Goal: Task Accomplishment & Management: Complete application form

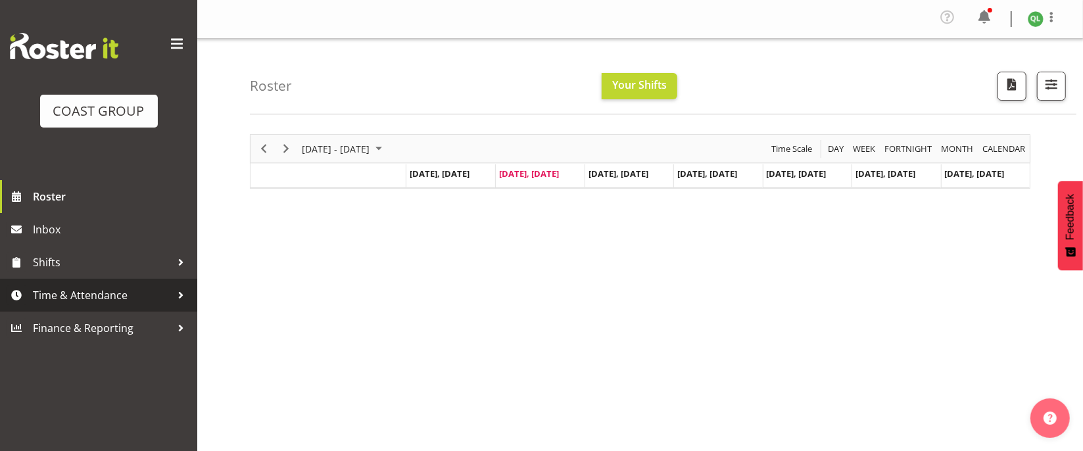
click at [125, 295] on span "Time & Attendance" at bounding box center [102, 295] width 138 height 20
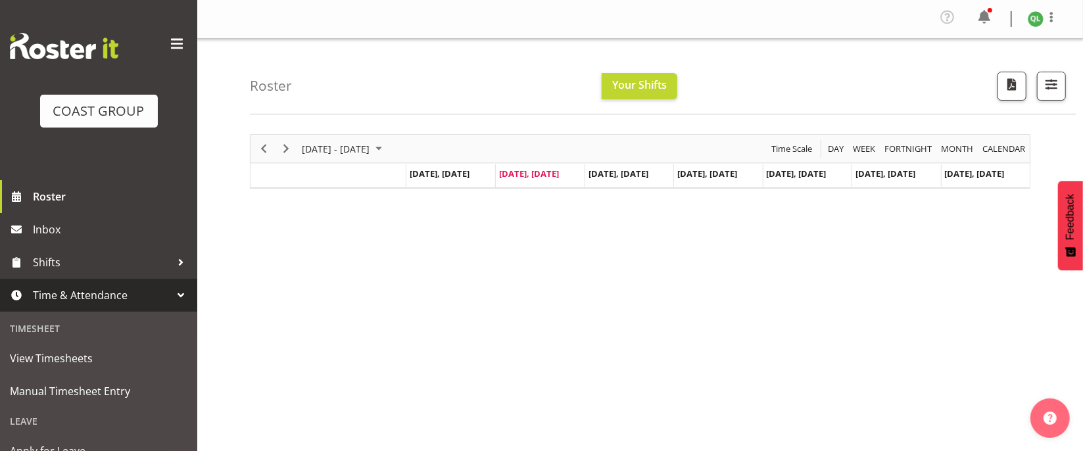
click at [126, 295] on span "Time & Attendance" at bounding box center [102, 295] width 138 height 20
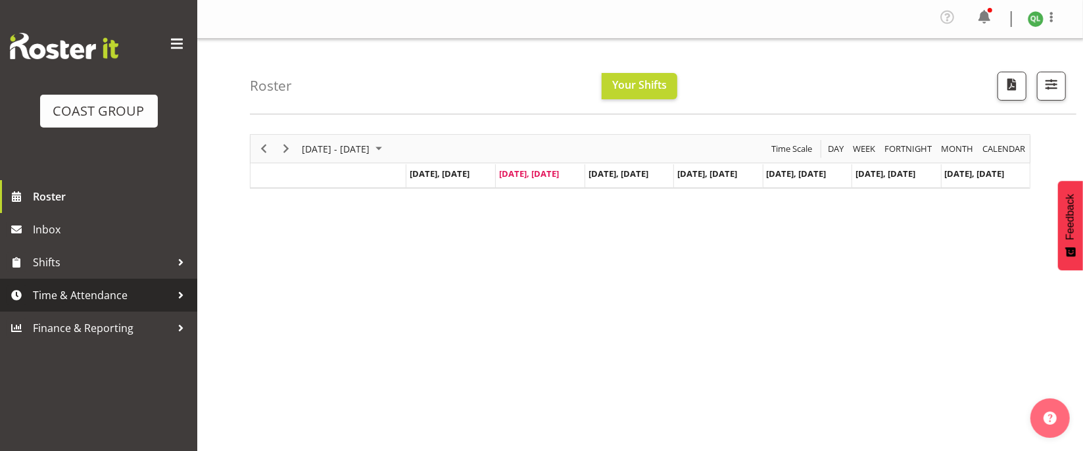
click at [147, 293] on span "Time & Attendance" at bounding box center [102, 295] width 138 height 20
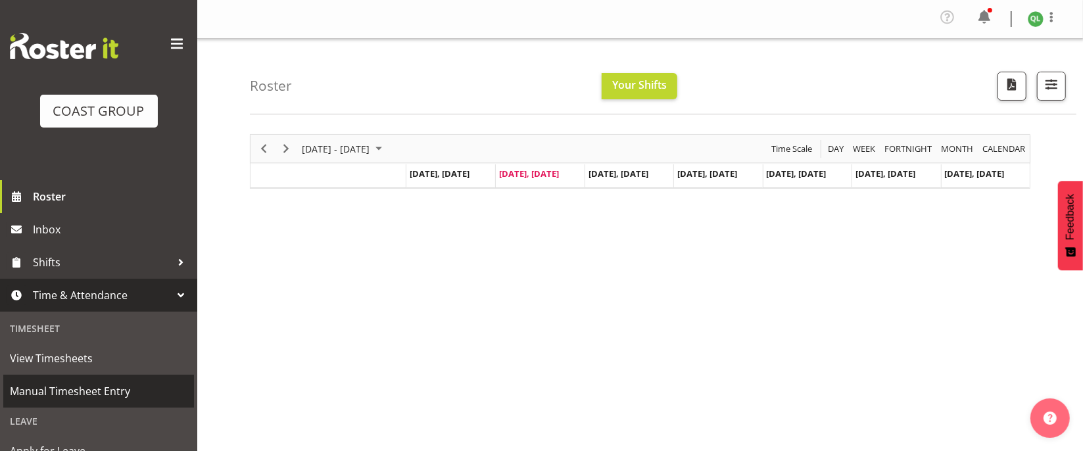
click at [95, 388] on span "Manual Timesheet Entry" at bounding box center [99, 391] width 178 height 20
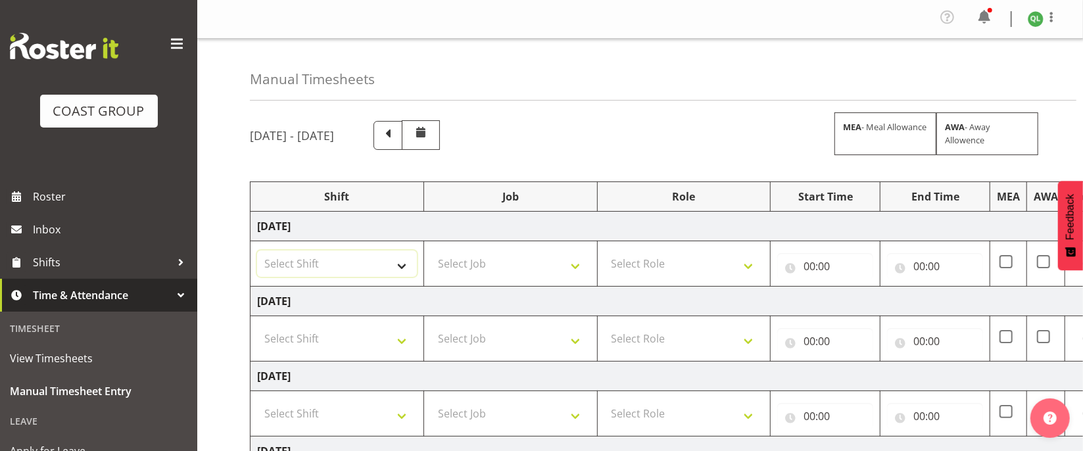
click at [408, 276] on select "Select Shift D+B @ [PERSON_NAME] D+B Build D+B Build NZACA D+B Build Tech Day […" at bounding box center [337, 263] width 160 height 26
select select "24997"
click at [257, 253] on select "Select Shift D+B @ [PERSON_NAME] D+B Build D+B Build NZACA D+B Build Tech Day […" at bounding box center [337, 263] width 160 height 26
click at [585, 267] on select "Select Job 1 Carlton Events 1 [PERSON_NAME][GEOGRAPHIC_DATA] 1 [PERSON_NAME][GE…" at bounding box center [511, 263] width 160 height 26
select select "9445"
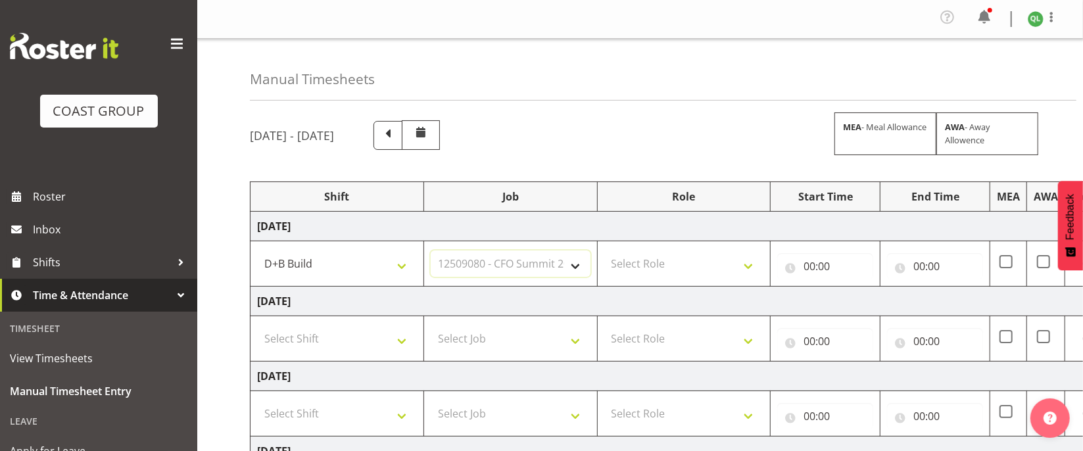
click at [431, 253] on select "Select Job 1 Carlton Events 1 [PERSON_NAME][GEOGRAPHIC_DATA] 1 [PERSON_NAME][GE…" at bounding box center [511, 263] width 160 height 26
click at [743, 260] on select "Select Role EHS AKL D+B" at bounding box center [684, 263] width 160 height 26
select select "194"
click at [604, 253] on select "Select Role EHS AKL D+B" at bounding box center [684, 263] width 160 height 26
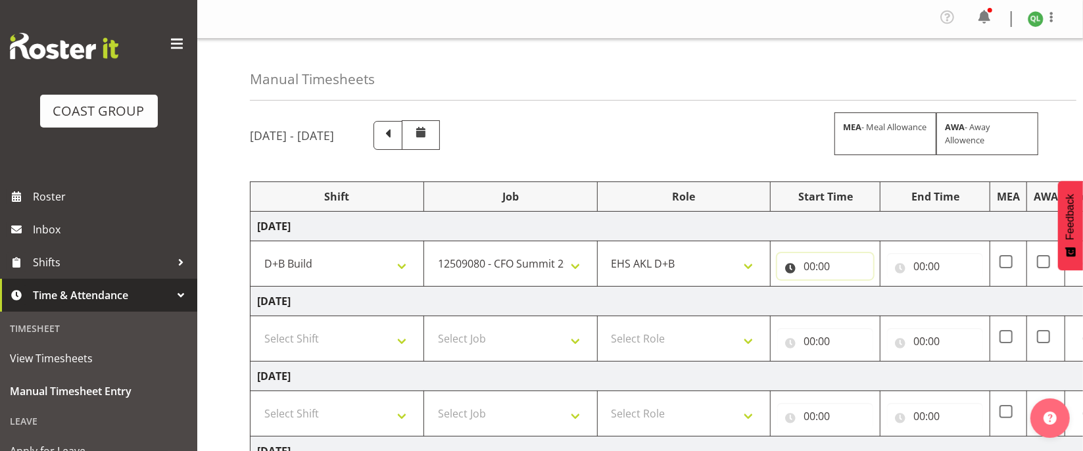
click at [808, 265] on input "00:00" at bounding box center [825, 266] width 96 height 26
click at [862, 303] on select "00 01 02 03 04 05 06 07 08 09 10 11 12 13 14 15 16 17 18 19 20 21 22 23" at bounding box center [867, 300] width 30 height 26
select select "6"
click at [852, 290] on select "00 01 02 03 04 05 06 07 08 09 10 11 12 13 14 15 16 17 18 19 20 21 22 23" at bounding box center [867, 300] width 30 height 26
type input "06:00"
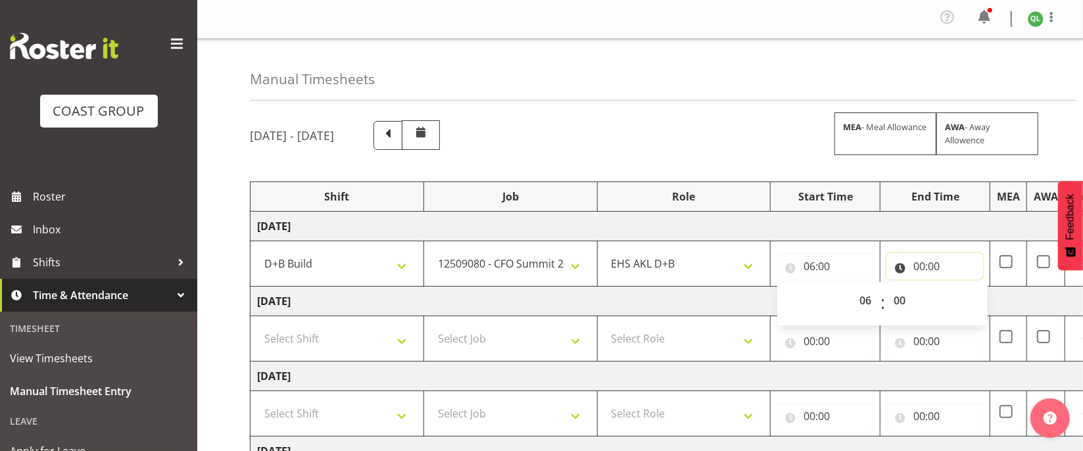
click at [922, 264] on input "00:00" at bounding box center [935, 266] width 96 height 26
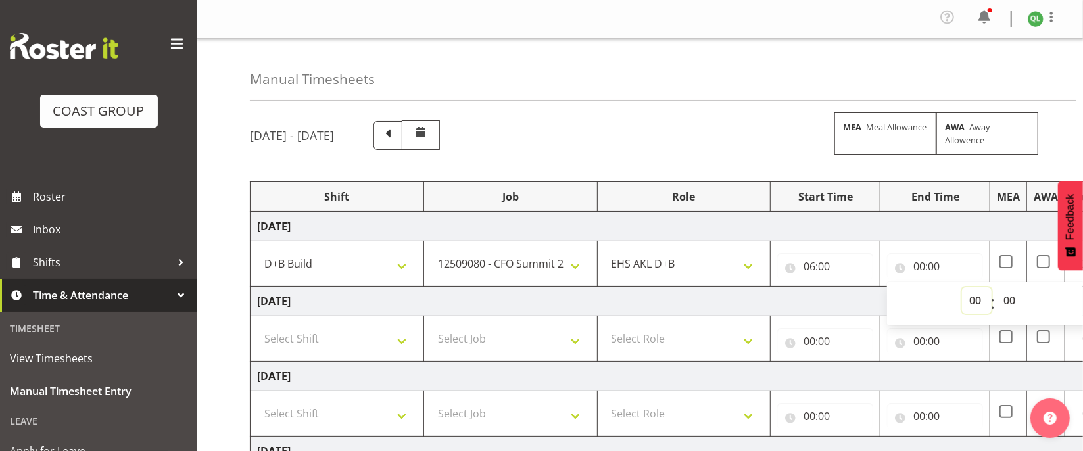
click at [976, 300] on select "00 01 02 03 04 05 06 07 08 09 10 11 12 13 14 15 16 17 18 19 20 21 22 23" at bounding box center [977, 300] width 30 height 26
select select "9"
click at [962, 290] on select "00 01 02 03 04 05 06 07 08 09 10 11 12 13 14 15 16 17 18 19 20 21 22 23" at bounding box center [977, 300] width 30 height 26
type input "09:00"
click at [989, 231] on td "[DATE]" at bounding box center [710, 227] width 920 height 30
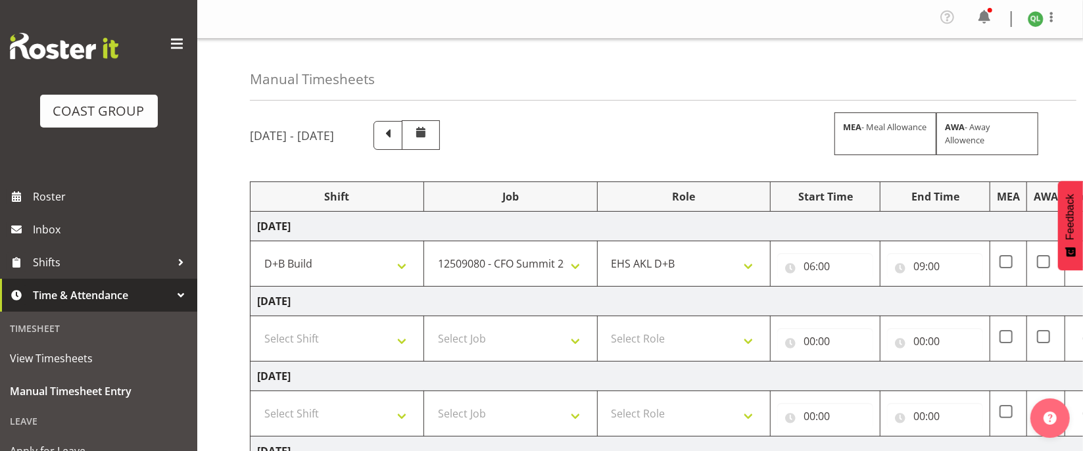
drag, startPoint x: 755, startPoint y: 167, endPoint x: 1078, endPoint y: 391, distance: 392.1
click at [627, 151] on div "[DATE] - [DATE] MEA - Meal Allowance AWA - Away Allowence Shift Job Role Start …" at bounding box center [666, 459] width 833 height 699
click at [745, 111] on div "[DATE] - [DATE] MEA - Meal Allowance AWA - Away Allowence Shift Job Role Start …" at bounding box center [666, 459] width 833 height 699
click at [715, 155] on div "[DATE] - [DATE] MEA - Meal Allowance AWA - Away Allowence Shift Job Role Start …" at bounding box center [666, 459] width 833 height 699
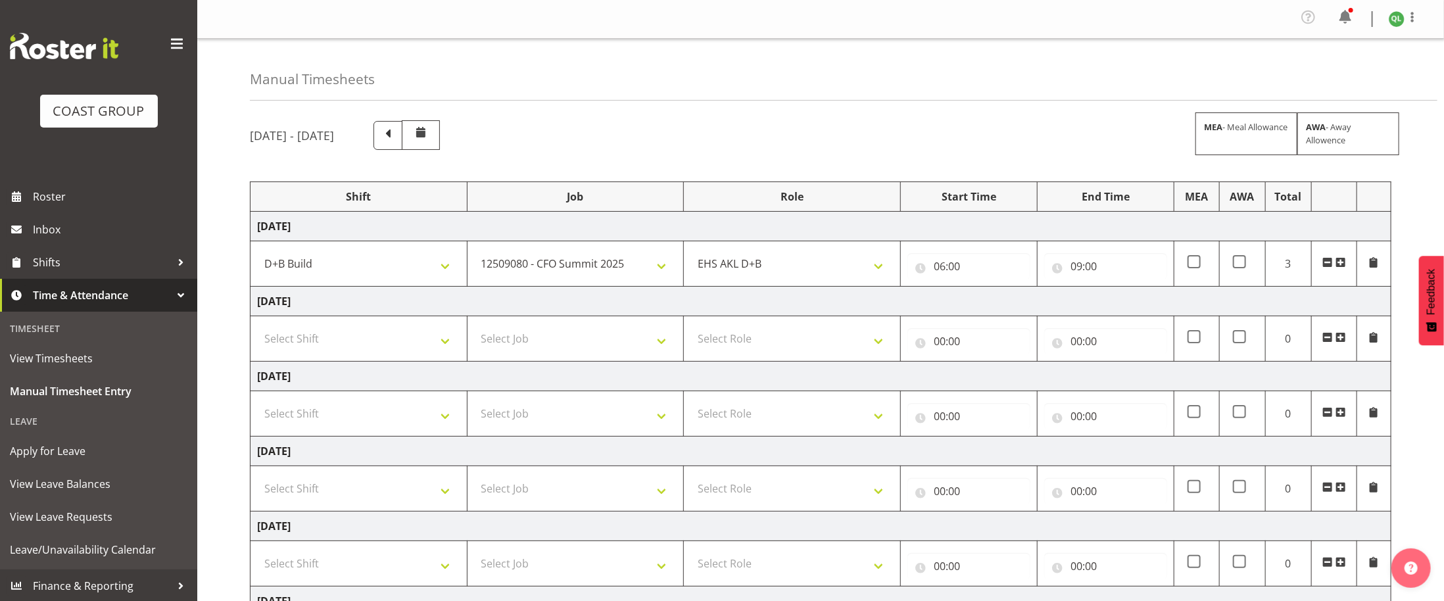
click at [1082, 266] on span at bounding box center [1340, 262] width 11 height 11
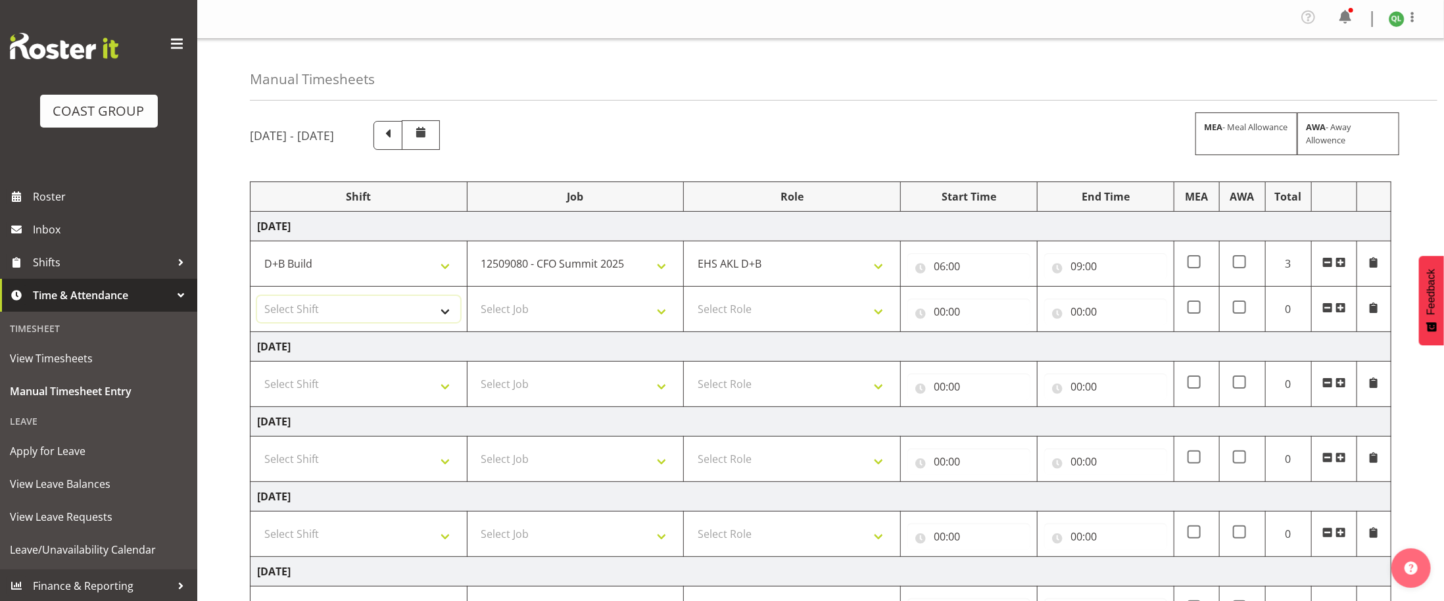
click at [389, 322] on select "Select Shift D+B @ [PERSON_NAME] D+B Build D+B Build NZACA D+B Build Tech Day […" at bounding box center [358, 309] width 203 height 26
select select "24997"
click at [257, 300] on select "Select Shift D+B @ [PERSON_NAME] D+B Build D+B Build NZACA D+B Build Tech Day […" at bounding box center [358, 309] width 203 height 26
click at [666, 321] on select "Select Job 1 Carlton Events 1 [PERSON_NAME][GEOGRAPHIC_DATA] 1 [PERSON_NAME][GE…" at bounding box center [575, 309] width 203 height 26
click at [474, 300] on select "Select Job 1 Carlton Events 1 [PERSON_NAME][GEOGRAPHIC_DATA] 1 [PERSON_NAME][GE…" at bounding box center [575, 309] width 203 height 26
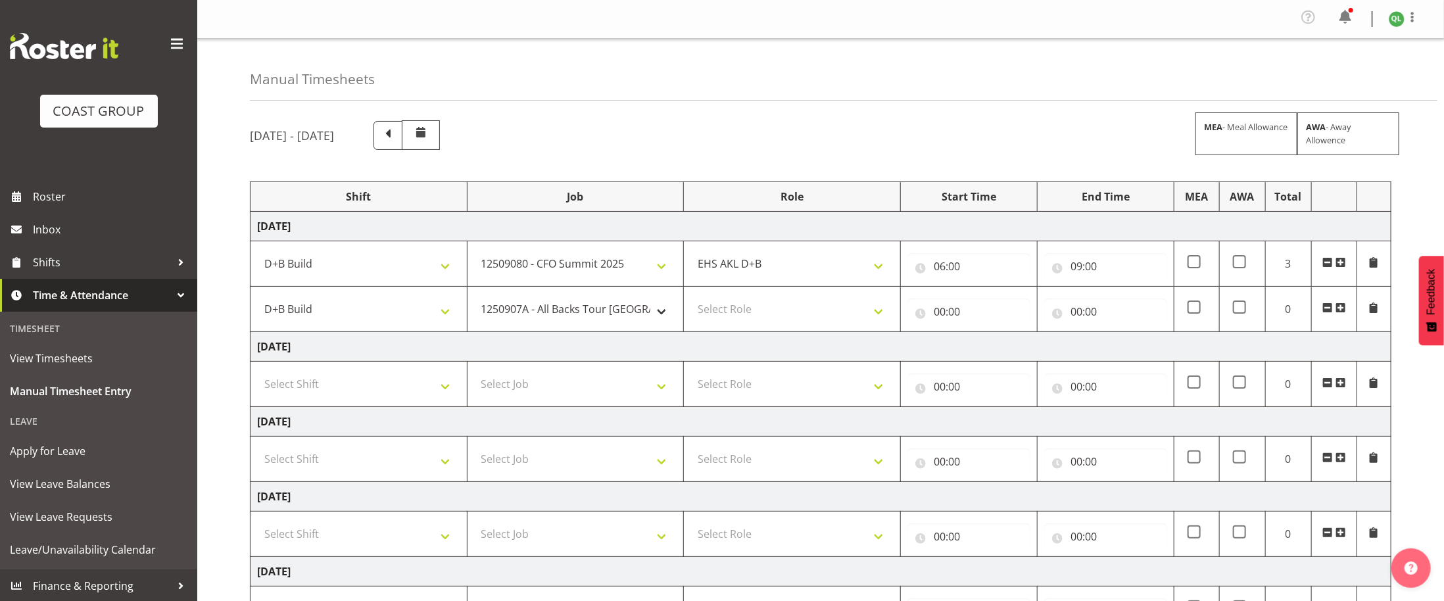
drag, startPoint x: 650, startPoint y: 328, endPoint x: 652, endPoint y: 319, distance: 9.3
click at [650, 324] on td "1 Carlton Events 1 [PERSON_NAME] 1 [PERSON_NAME][GEOGRAPHIC_DATA] 1 EHS WAREHOU…" at bounding box center [575, 309] width 217 height 45
click at [652, 319] on select "1 Carlton Events 1 [PERSON_NAME] 1 [PERSON_NAME][GEOGRAPHIC_DATA] 1 EHS WAREHOU…" at bounding box center [575, 309] width 203 height 26
select select "9410"
click at [474, 300] on select "1 Carlton Events 1 [PERSON_NAME] 1 [PERSON_NAME][GEOGRAPHIC_DATA] 1 EHS WAREHOU…" at bounding box center [575, 309] width 203 height 26
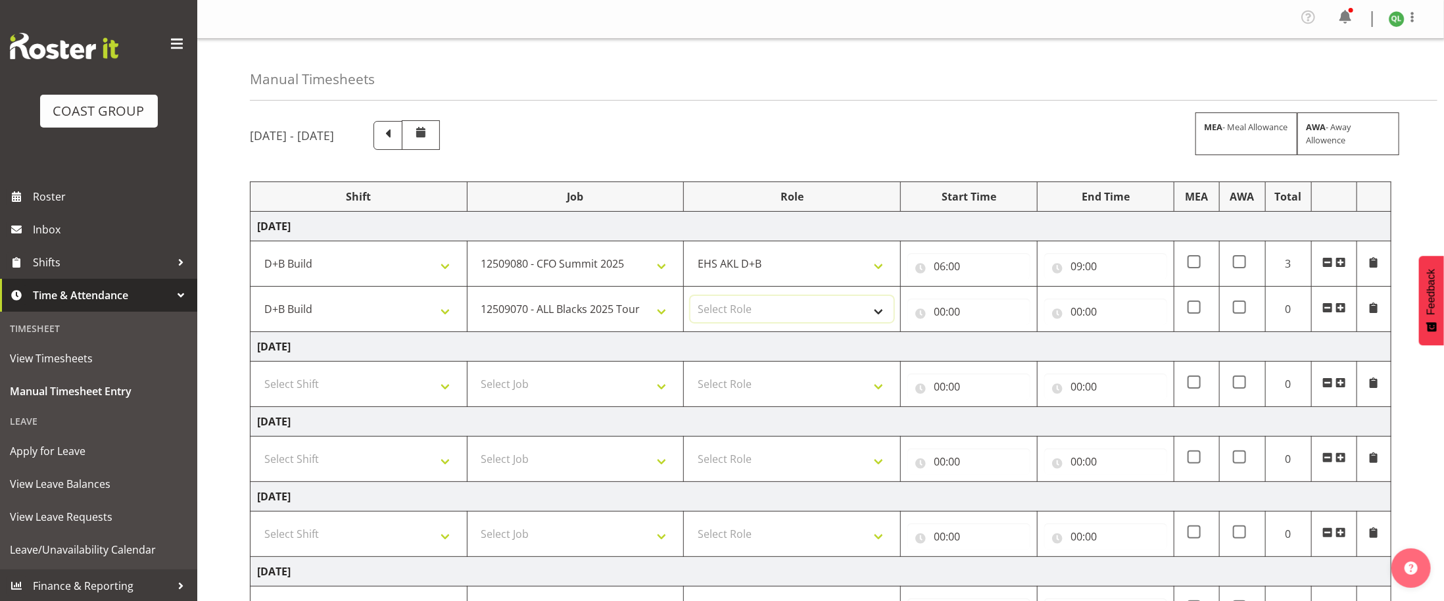
click at [841, 309] on select "Select Role EHS AKL D+B" at bounding box center [791, 309] width 203 height 26
select select "194"
click at [690, 300] on select "Select Role EHS AKL D+B" at bounding box center [791, 309] width 203 height 26
click at [949, 316] on input "00:00" at bounding box center [968, 311] width 123 height 26
click at [997, 349] on select "00 01 02 03 04 05 06 07 08 09 10 11 12 13 14 15 16 17 18 19 20 21 22 23" at bounding box center [997, 346] width 30 height 26
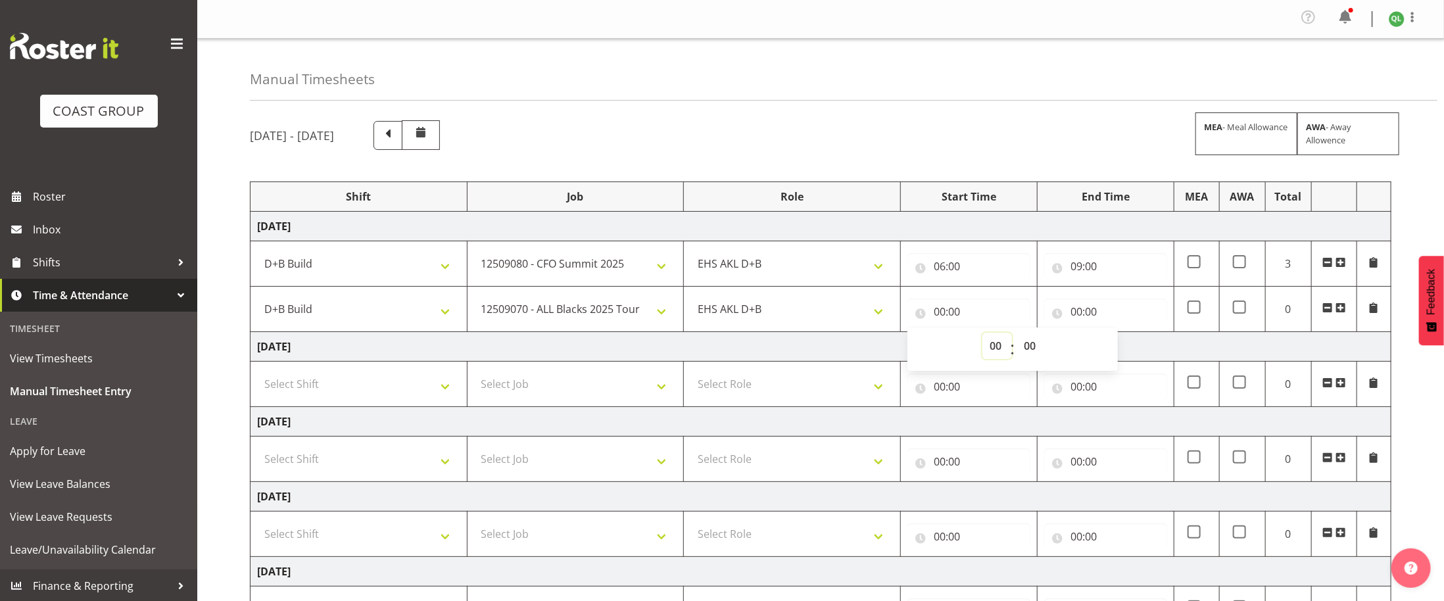
select select "9"
click at [982, 337] on select "00 01 02 03 04 05 06 07 08 09 10 11 12 13 14 15 16 17 18 19 20 21 22 23" at bounding box center [997, 346] width 30 height 26
type input "09:00"
click at [1079, 316] on input "00:00" at bounding box center [1105, 311] width 123 height 26
click at [1082, 346] on select "00 01 02 03 04 05 06 07 08 09 10 11 12 13 14 15 16 17 18 19 20 21 22 23" at bounding box center [1134, 346] width 30 height 26
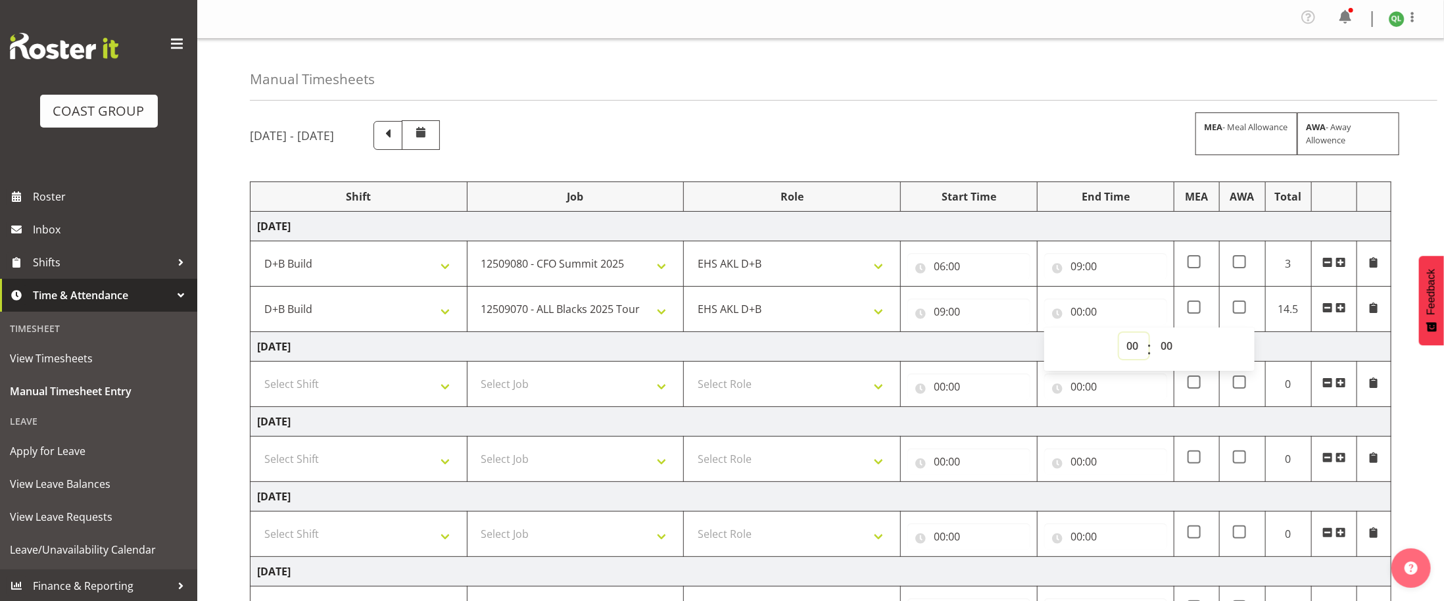
select select "15"
click at [1082, 337] on select "00 01 02 03 04 05 06 07 08 09 10 11 12 13 14 15 16 17 18 19 20 21 22 23" at bounding box center [1134, 346] width 30 height 26
type input "15:00"
click at [1082, 343] on select "00 01 02 03 04 05 06 07 08 09 10 11 12 13 14 15 16 17 18 19 20 21 22 23 24 25 2…" at bounding box center [1168, 346] width 30 height 26
select select "30"
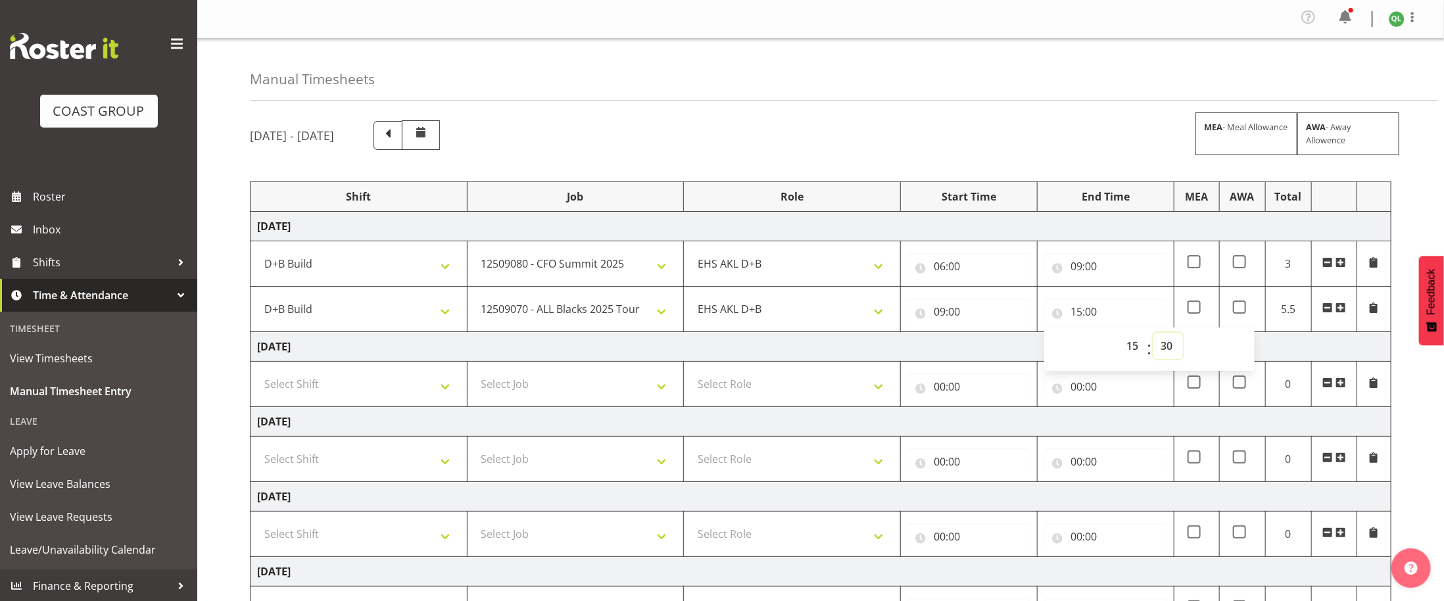
click at [1082, 337] on select "00 01 02 03 04 05 06 07 08 09 10 11 12 13 14 15 16 17 18 19 20 21 22 23 24 25 2…" at bounding box center [1168, 346] width 30 height 26
type input "15:30"
click at [1082, 341] on td "[DATE]" at bounding box center [820, 347] width 1141 height 30
click at [392, 377] on select "Select Shift D+B @ [PERSON_NAME] D+B Build D+B Build NZACA D+B Build Tech Day […" at bounding box center [358, 384] width 203 height 26
select select "24997"
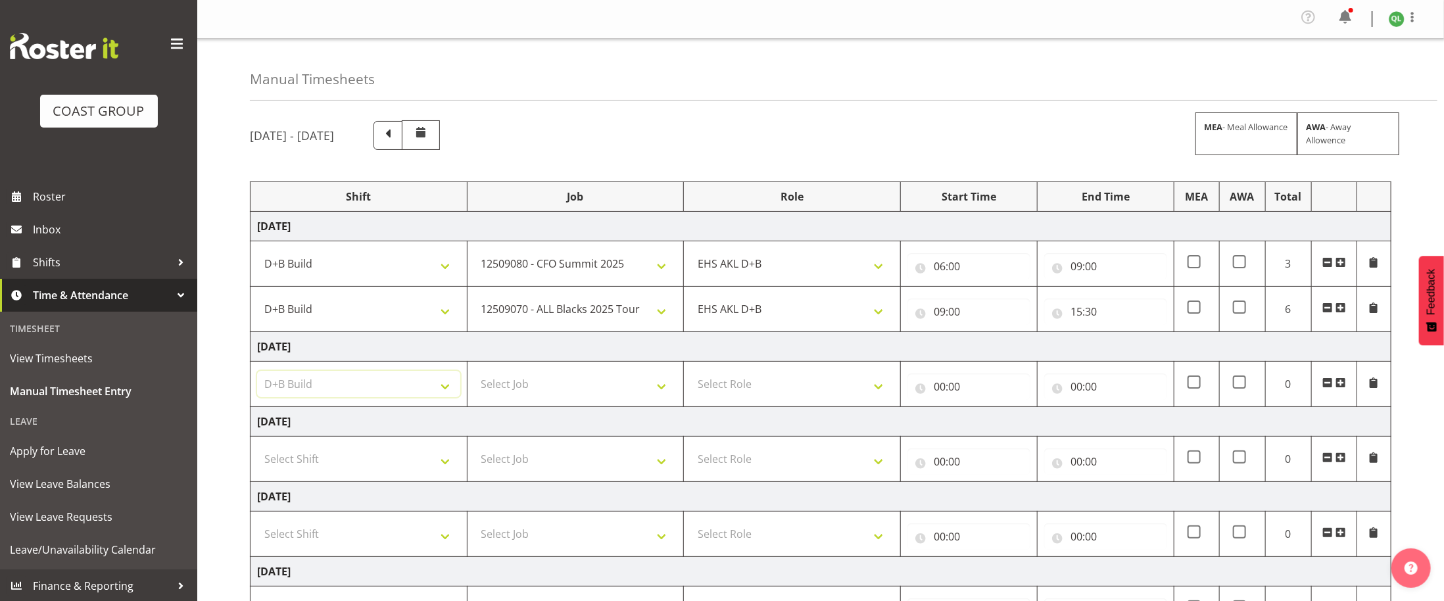
click at [257, 376] on select "Select Shift D+B @ [PERSON_NAME] D+B Build D+B Build NZACA D+B Build Tech Day […" at bounding box center [358, 384] width 203 height 26
click at [659, 397] on select "Select Job 1 Carlton Events 1 [PERSON_NAME][GEOGRAPHIC_DATA] 1 [PERSON_NAME][GE…" at bounding box center [575, 384] width 203 height 26
select select "9410"
click at [474, 376] on select "Select Job 1 Carlton Events 1 [PERSON_NAME][GEOGRAPHIC_DATA] 1 [PERSON_NAME][GE…" at bounding box center [575, 384] width 203 height 26
click at [886, 310] on select "EHS AKL D+B" at bounding box center [791, 309] width 203 height 26
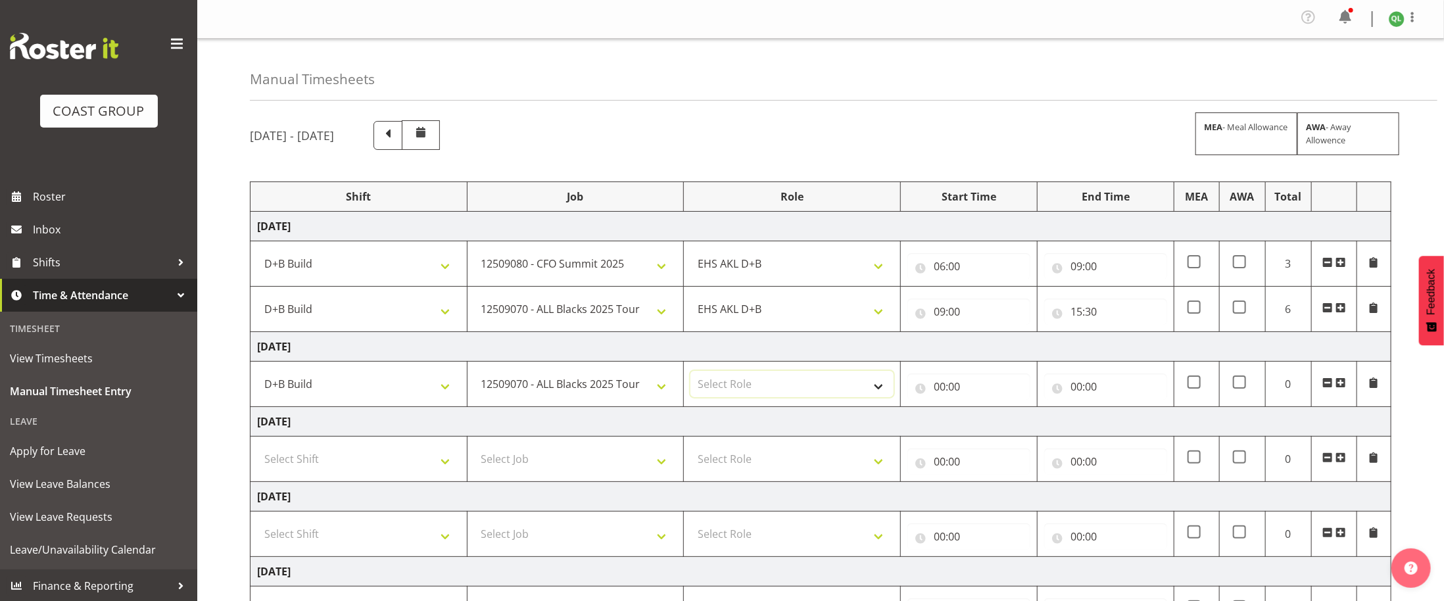
click at [769, 380] on select "Select Role EHS AKL D+B" at bounding box center [791, 384] width 203 height 26
select select "194"
click at [690, 376] on select "Select Role EHS AKL D+B" at bounding box center [791, 384] width 203 height 26
click at [947, 398] on input "00:00" at bounding box center [968, 386] width 123 height 26
click at [987, 426] on select "00 01 02 03 04 05 06 07 08 09 10 11 12 13 14 15 16 17 18 19 20 21 22 23" at bounding box center [997, 421] width 30 height 26
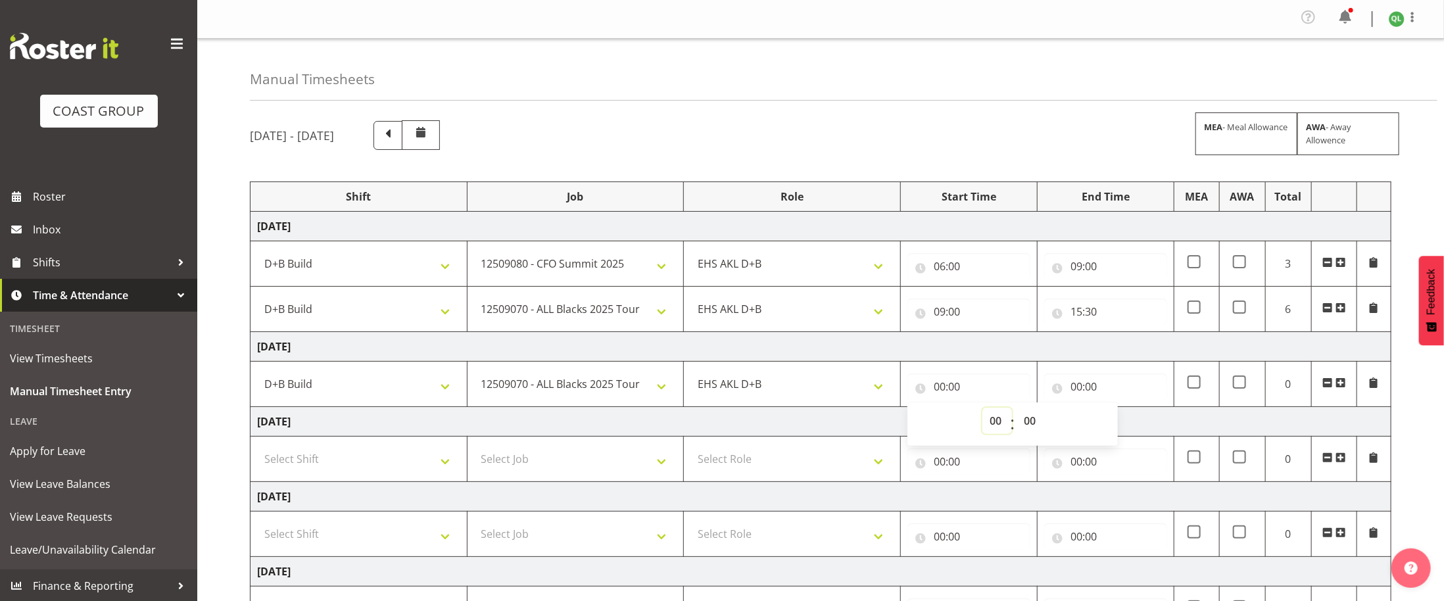
select select "6"
click at [982, 413] on select "00 01 02 03 04 05 06 07 08 09 10 11 12 13 14 15 16 17 18 19 20 21 22 23" at bounding box center [997, 421] width 30 height 26
type input "06:00"
click at [1077, 391] on input "00:00" at bounding box center [1105, 386] width 123 height 26
click at [1082, 425] on select "00 01 02 03 04 05 06 07 08 09 10 11 12 13 14 15 16 17 18 19 20 21 22 23" at bounding box center [1134, 421] width 30 height 26
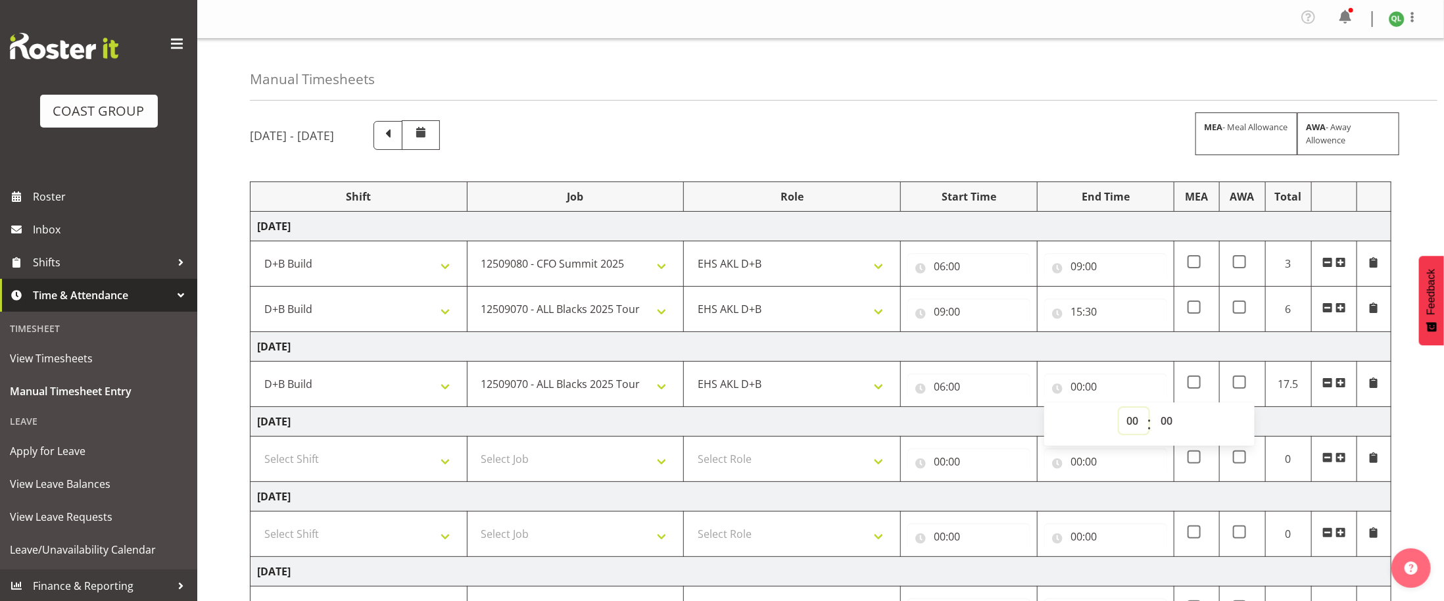
select select "15"
click at [1082, 413] on select "00 01 02 03 04 05 06 07 08 09 10 11 12 13 14 15 16 17 18 19 20 21 22 23" at bounding box center [1134, 421] width 30 height 26
type input "15:00"
click at [1082, 428] on select "00 01 02 03 04 05 06 07 08 09 10 11 12 13 14 15 16 17 18 19 20 21 22 23 24 25 2…" at bounding box center [1168, 421] width 30 height 26
select select "30"
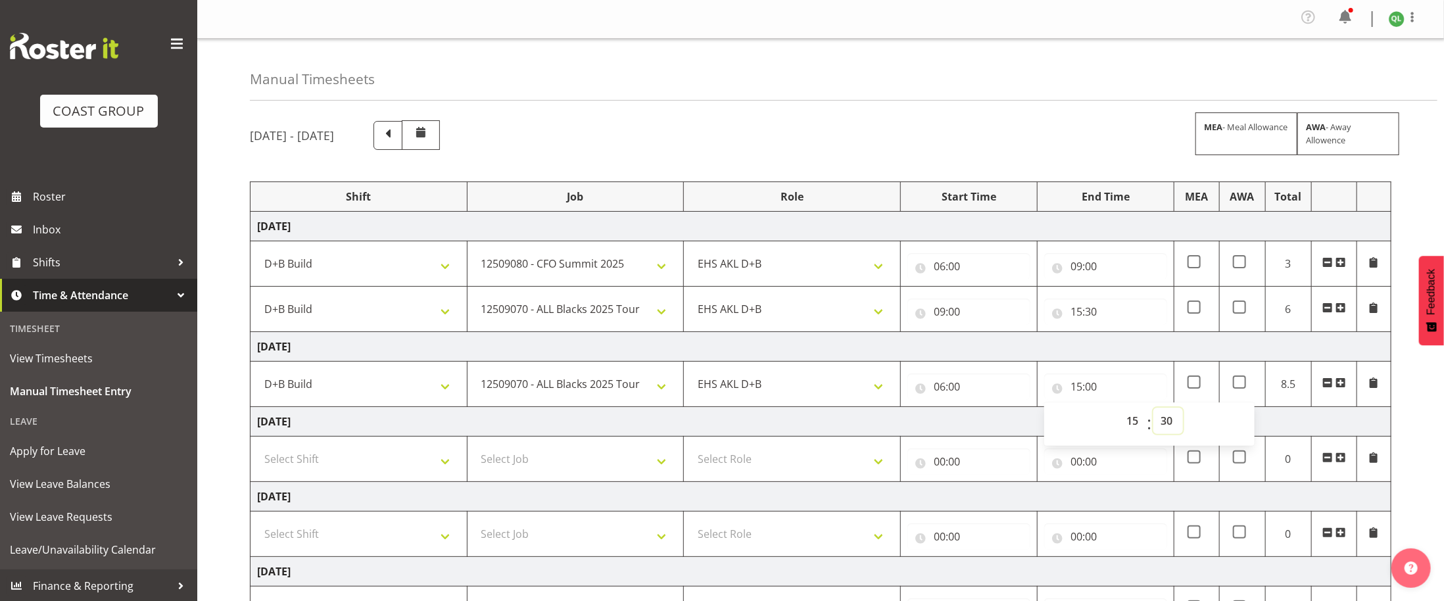
click at [1082, 413] on select "00 01 02 03 04 05 06 07 08 09 10 11 12 13 14 15 16 17 18 19 20 21 22 23 24 25 2…" at bounding box center [1168, 421] width 30 height 26
type input "15:30"
click at [1082, 338] on td "[DATE]" at bounding box center [820, 347] width 1141 height 30
click at [1082, 388] on span at bounding box center [1340, 382] width 11 height 11
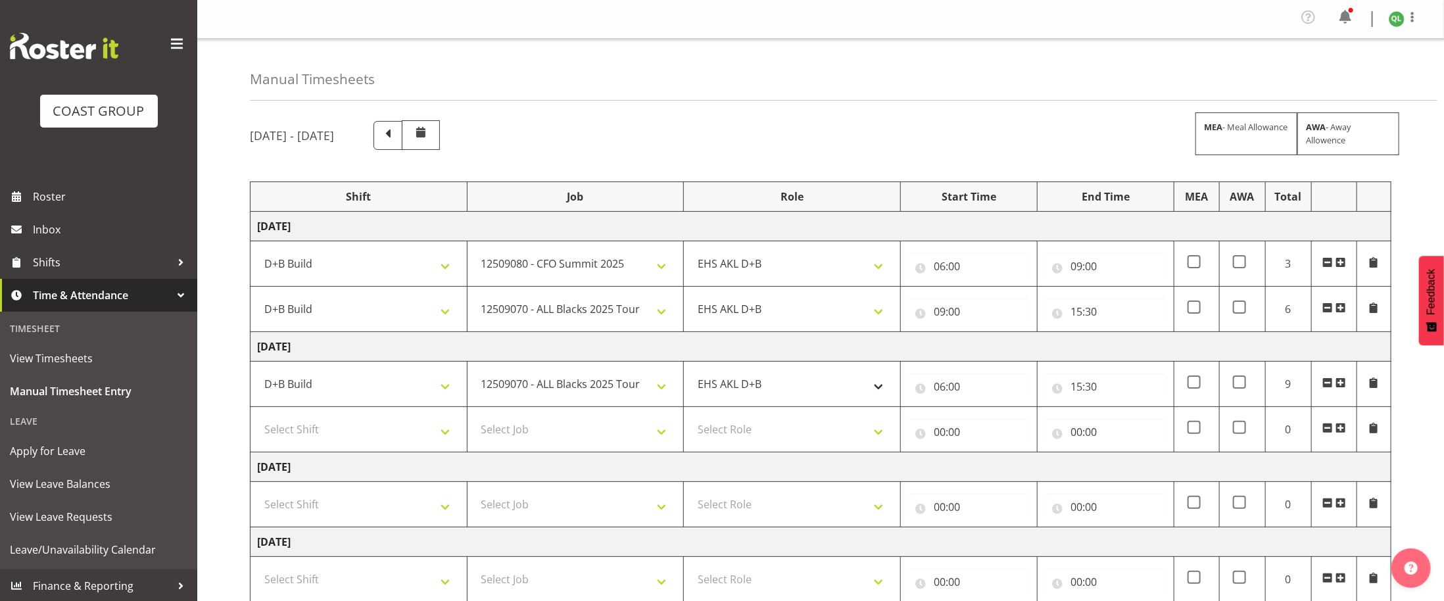
scroll to position [311, 0]
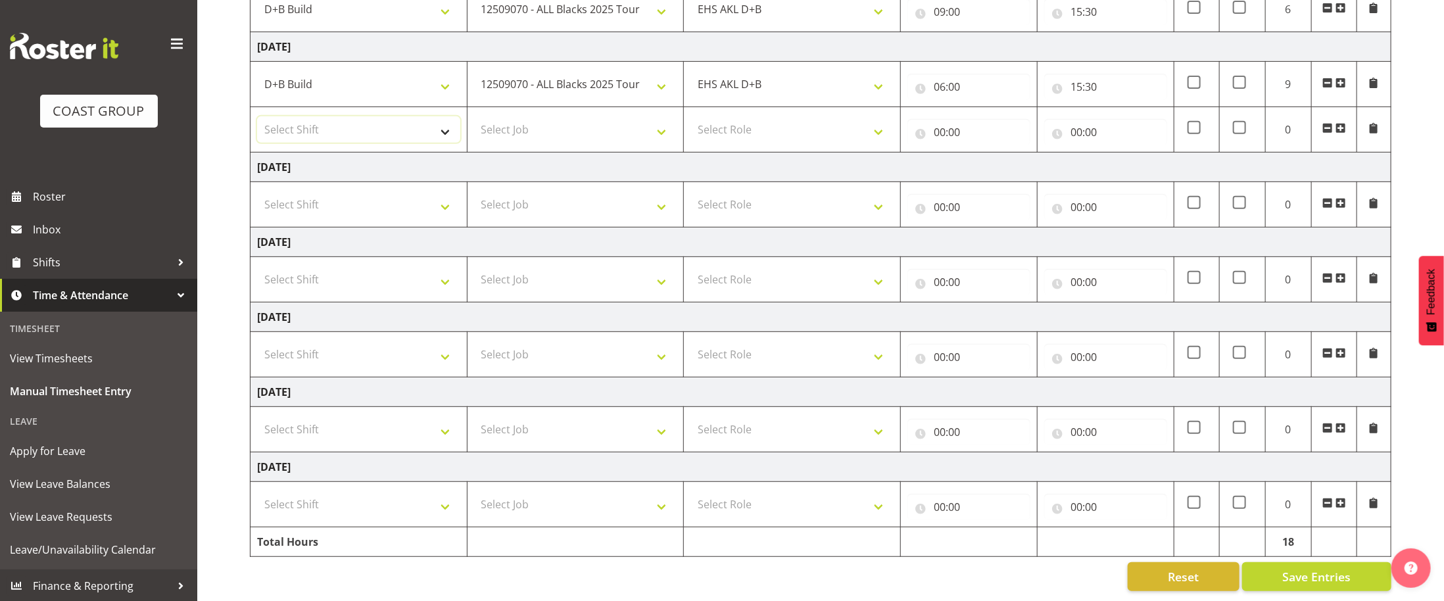
click at [427, 133] on select "Select Shift D+B @ [PERSON_NAME] D+B Build D+B Build NZACA D+B Build Tech Day […" at bounding box center [358, 129] width 203 height 26
select select "40079"
click at [257, 116] on select "Select Shift D+B @ [PERSON_NAME] D+B Build D+B Build NZACA D+B Build Tech Day […" at bounding box center [358, 129] width 203 height 26
click at [641, 131] on select "Select Job 1 Carlton Events 1 [PERSON_NAME][GEOGRAPHIC_DATA] 1 [PERSON_NAME][GE…" at bounding box center [575, 129] width 203 height 26
select select "10270"
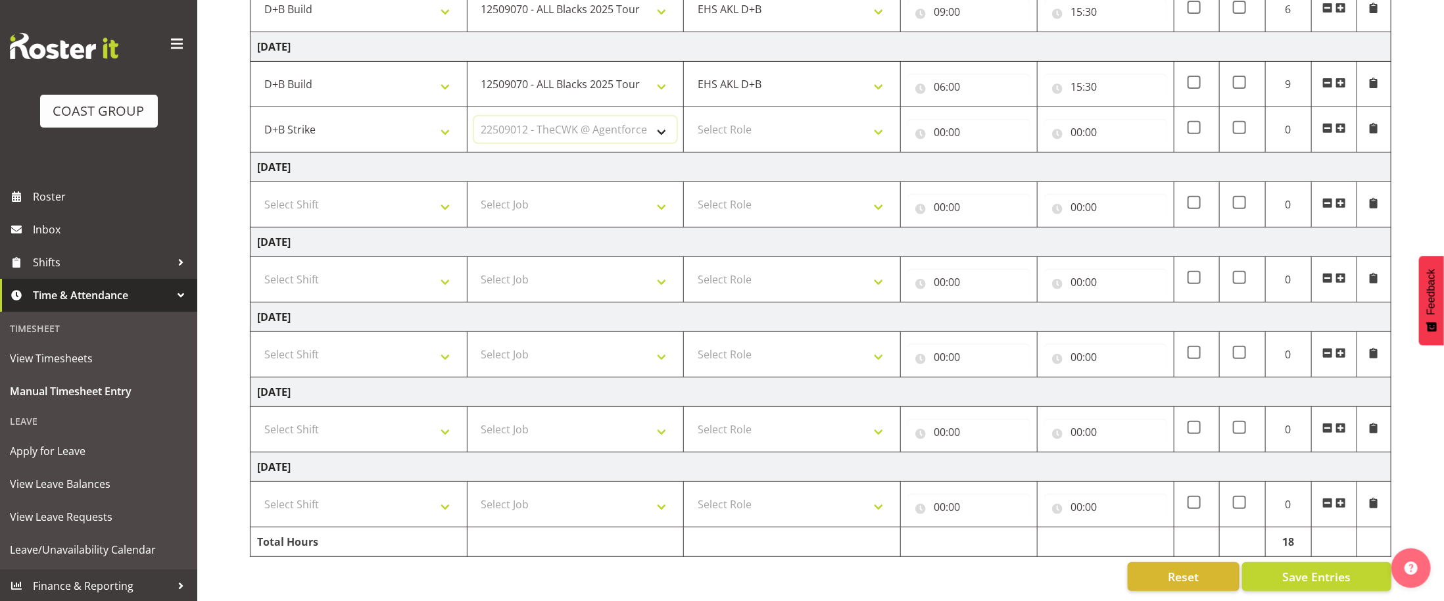
click at [474, 116] on select "Select Job 1 Carlton Events 1 [PERSON_NAME][GEOGRAPHIC_DATA] 1 [PERSON_NAME][GE…" at bounding box center [575, 129] width 203 height 26
click at [869, 130] on select "Select Role EHS AKL D+B" at bounding box center [791, 129] width 203 height 26
select select "194"
click at [690, 116] on select "Select Role EHS AKL D+B" at bounding box center [791, 129] width 203 height 26
click at [943, 128] on input "00:00" at bounding box center [968, 132] width 123 height 26
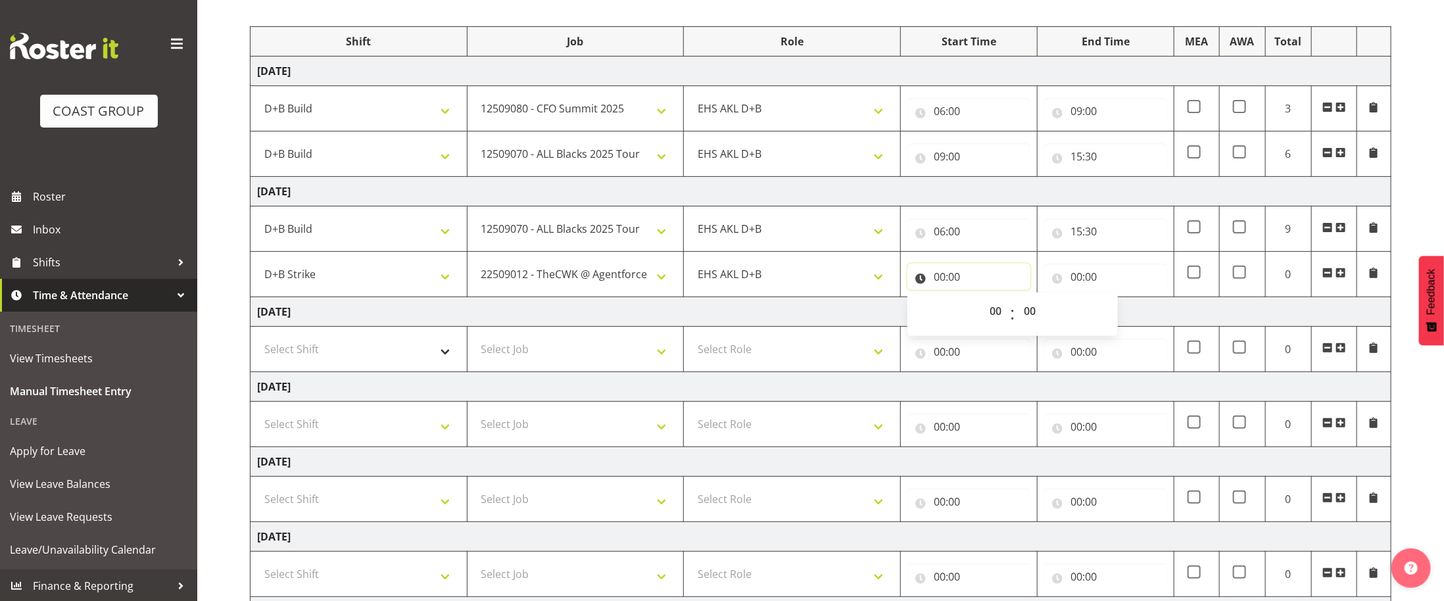
scroll to position [130, 0]
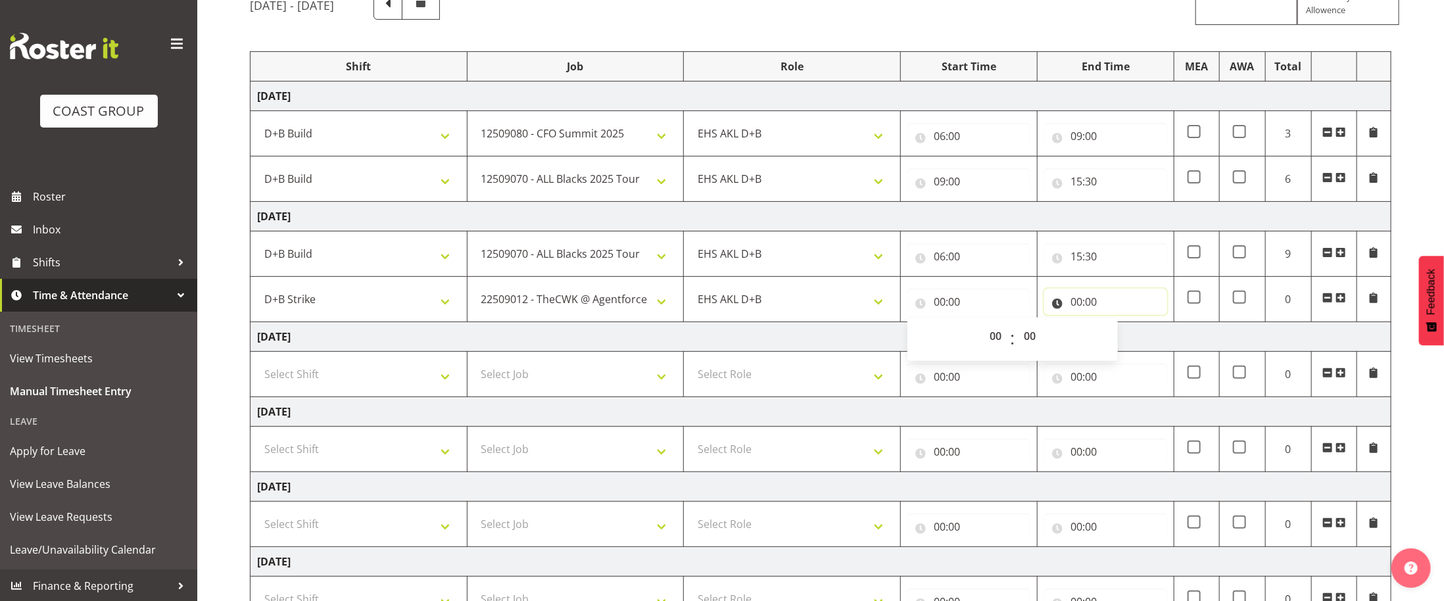
click at [1077, 308] on input "00:00" at bounding box center [1105, 302] width 123 height 26
click at [941, 305] on input "00:00" at bounding box center [968, 302] width 123 height 26
click at [992, 341] on select "00 01 02 03 04 05 06 07 08 09 10 11 12 13 14 15 16 17 18 19 20 21 22 23" at bounding box center [997, 336] width 30 height 26
select select "13"
click at [982, 329] on select "00 01 02 03 04 05 06 07 08 09 10 11 12 13 14 15 16 17 18 19 20 21 22 23" at bounding box center [997, 336] width 30 height 26
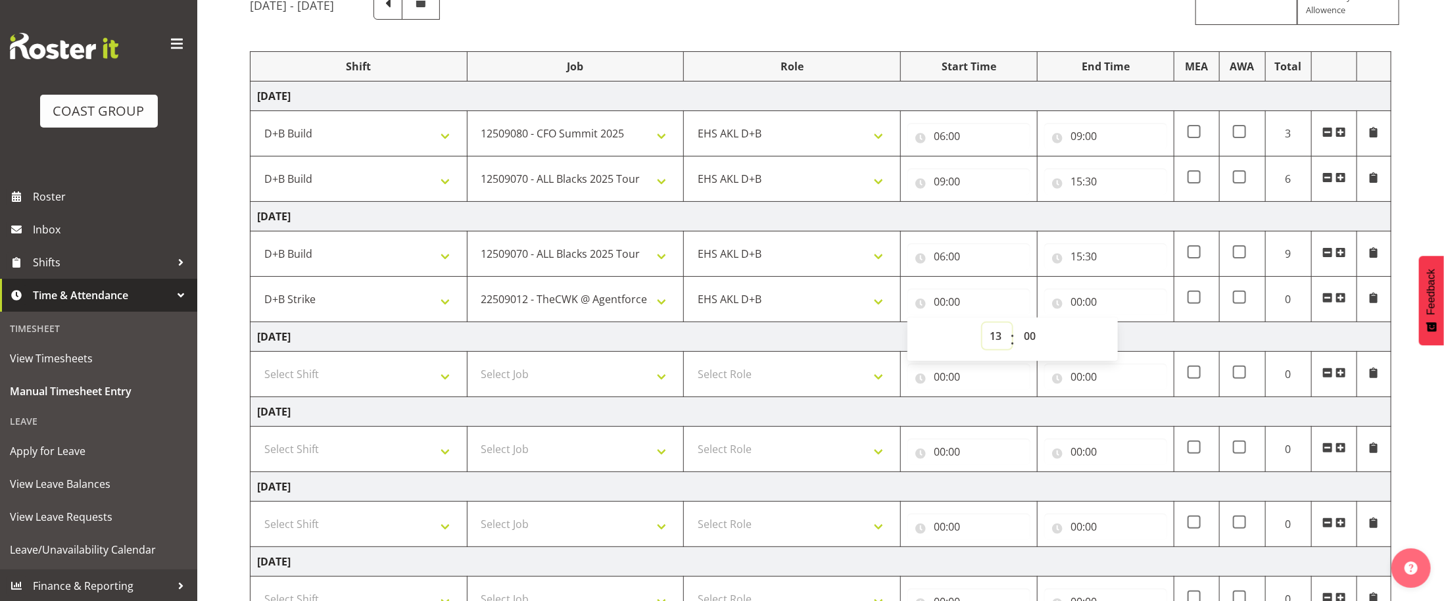
type input "13:00"
click at [1030, 340] on select "00 01 02 03 04 05 06 07 08 09 10 11 12 13 14 15 16 17 18 19 20 21 22 23 24 25 2…" at bounding box center [1031, 336] width 30 height 26
click at [936, 308] on input "13:00" at bounding box center [968, 302] width 123 height 26
click at [995, 339] on select "00 01 02 03 04 05 06 07 08 09 10 11 12 13 14 15 16 17 18 19 20 21 22 23" at bounding box center [997, 336] width 30 height 26
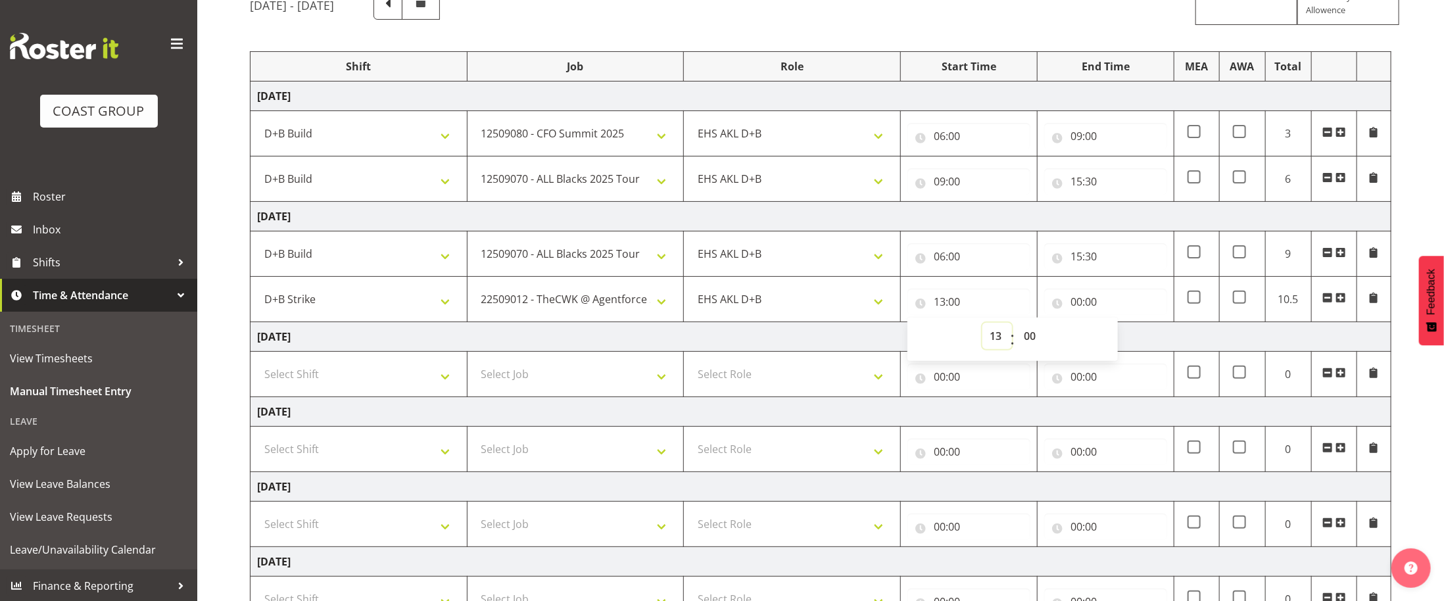
select select "15"
click at [982, 329] on select "00 01 02 03 04 05 06 07 08 09 10 11 12 13 14 15 16 17 18 19 20 21 22 23" at bounding box center [997, 336] width 30 height 26
type input "15:00"
click at [1079, 310] on input "00:00" at bounding box center [1105, 302] width 123 height 26
click at [1082, 341] on select "00 01 02 03 04 05 06 07 08 09 10 11 12 13 14 15 16 17 18 19 20 21 22 23" at bounding box center [1134, 336] width 30 height 26
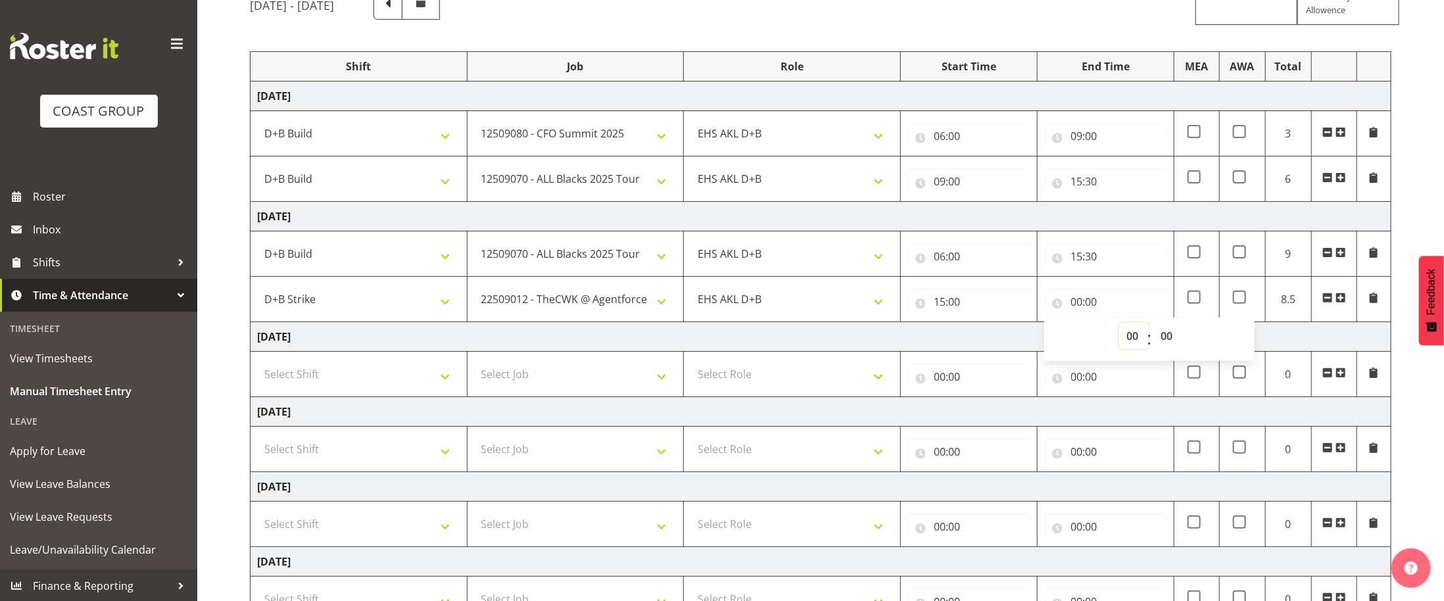
select select "17"
click at [1082, 329] on select "00 01 02 03 04 05 06 07 08 09 10 11 12 13 14 15 16 17 18 19 20 21 22 23" at bounding box center [1134, 336] width 30 height 26
type input "17:00"
click at [1082, 341] on select "00 01 02 03 04 05 06 07 08 09 10 11 12 13 14 15 16 17 18 19 20 21 22 23 24 25 2…" at bounding box center [1168, 336] width 30 height 26
select select "30"
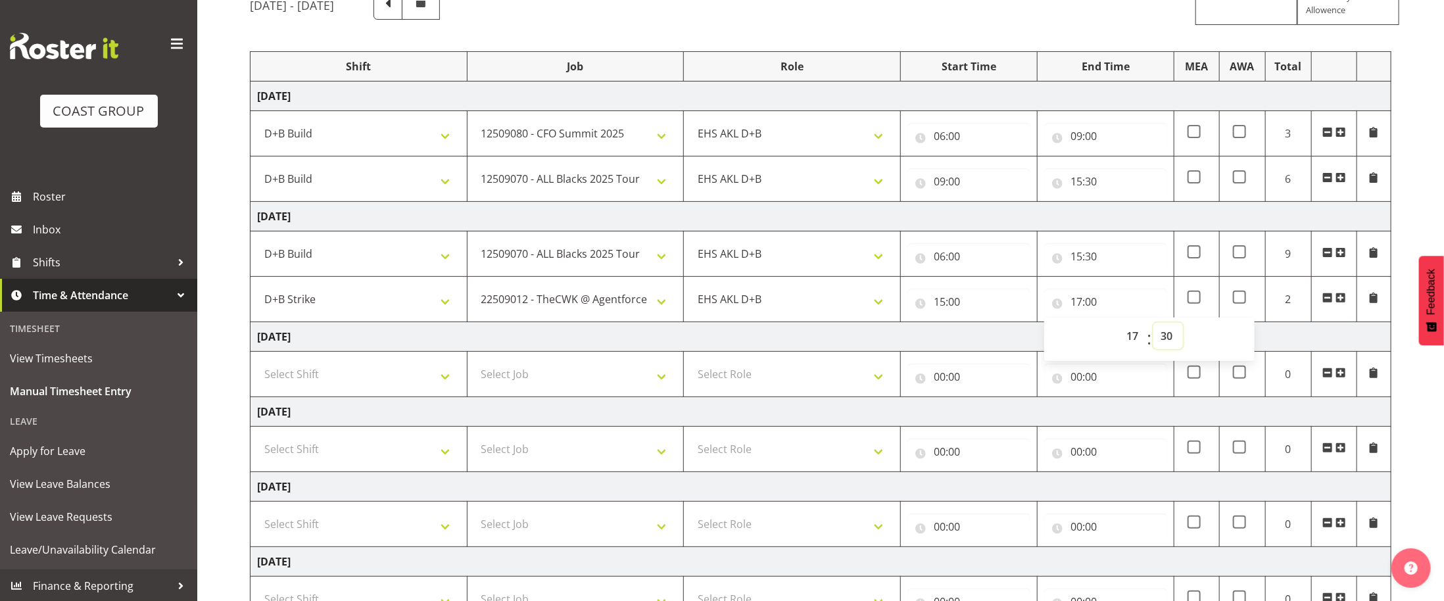
click at [1082, 329] on select "00 01 02 03 04 05 06 07 08 09 10 11 12 13 14 15 16 17 18 19 20 21 22 23 24 25 2…" at bounding box center [1168, 336] width 30 height 26
type input "17:30"
click at [959, 306] on input "15:00" at bounding box center [968, 302] width 123 height 26
click at [1026, 340] on select "00 01 02 03 04 05 06 07 08 09 10 11 12 13 14 15 16 17 18 19 20 21 22 23 24 25 2…" at bounding box center [1031, 336] width 30 height 26
select select "30"
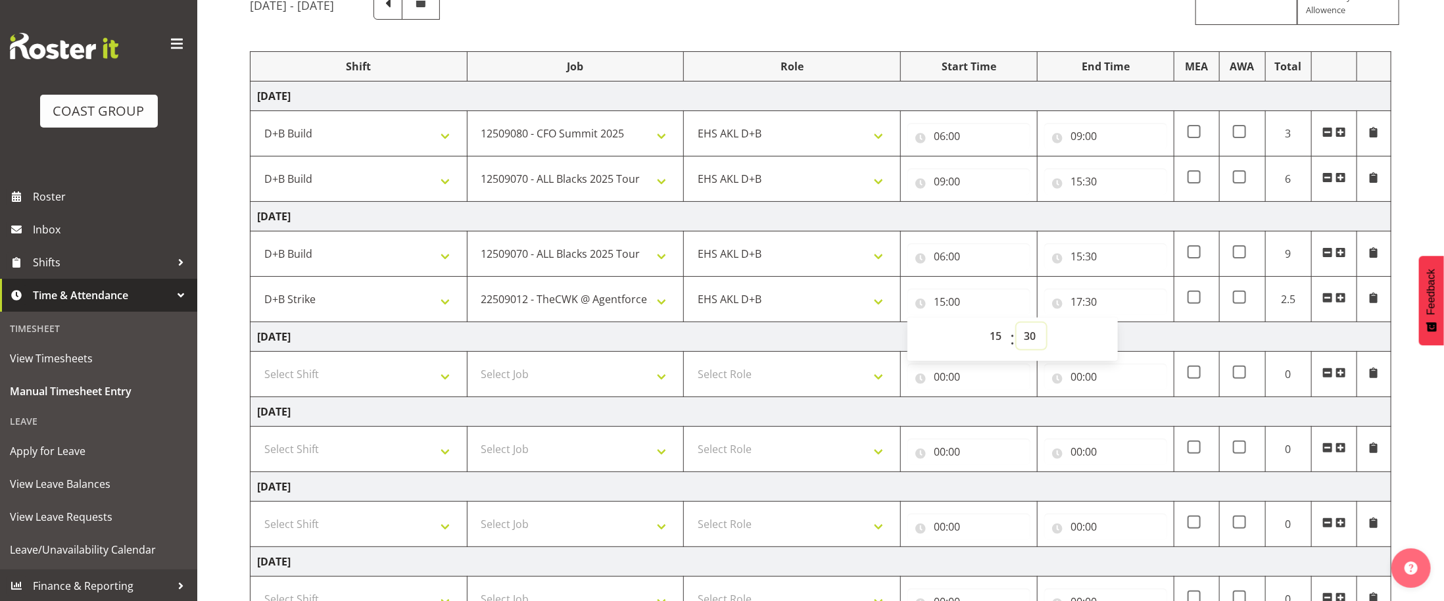
click at [1016, 329] on select "00 01 02 03 04 05 06 07 08 09 10 11 12 13 14 15 16 17 18 19 20 21 22 23 24 25 2…" at bounding box center [1031, 336] width 30 height 26
type input "15:30"
click at [1082, 346] on td "[DATE]" at bounding box center [820, 337] width 1141 height 30
click at [1082, 302] on span at bounding box center [1193, 297] width 13 height 13
click at [1082, 302] on input "checkbox" at bounding box center [1191, 297] width 9 height 9
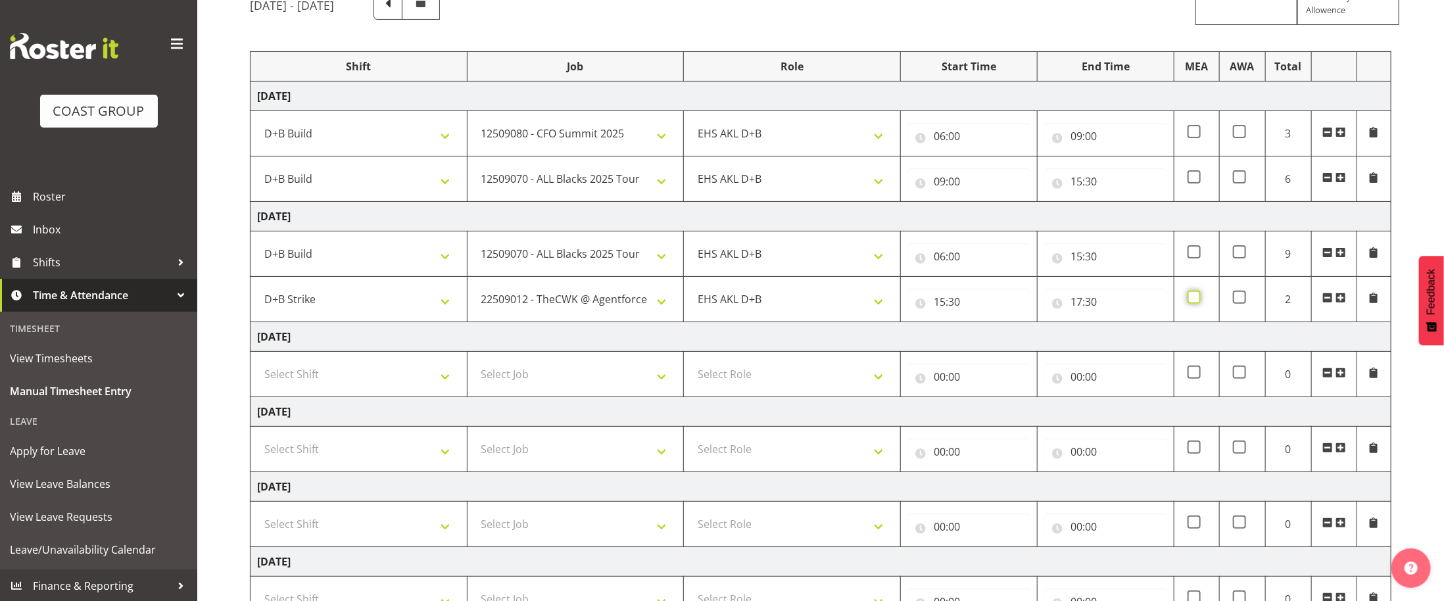
checkbox input "true"
click at [1082, 254] on span at bounding box center [1193, 251] width 13 height 13
click at [1082, 254] on input "checkbox" at bounding box center [1191, 252] width 9 height 9
checkbox input "true"
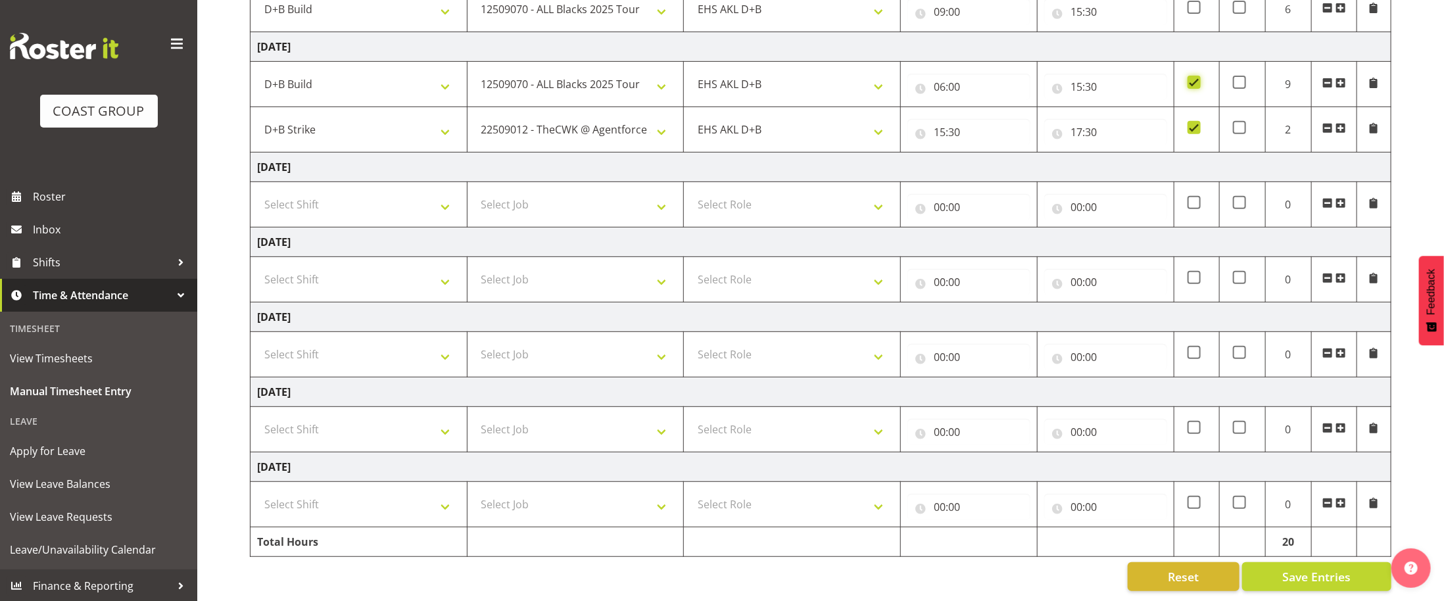
scroll to position [311, 0]
click at [1082, 450] on span "Save Entries" at bounding box center [1316, 576] width 68 height 17
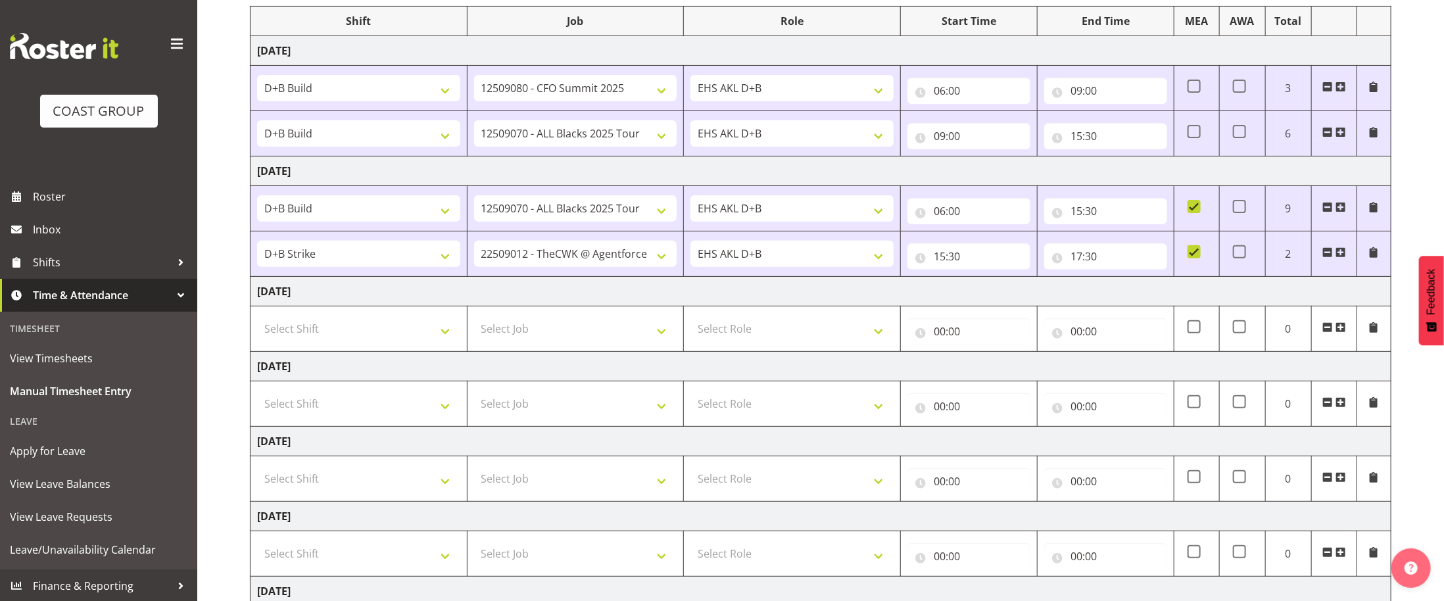
scroll to position [179, 0]
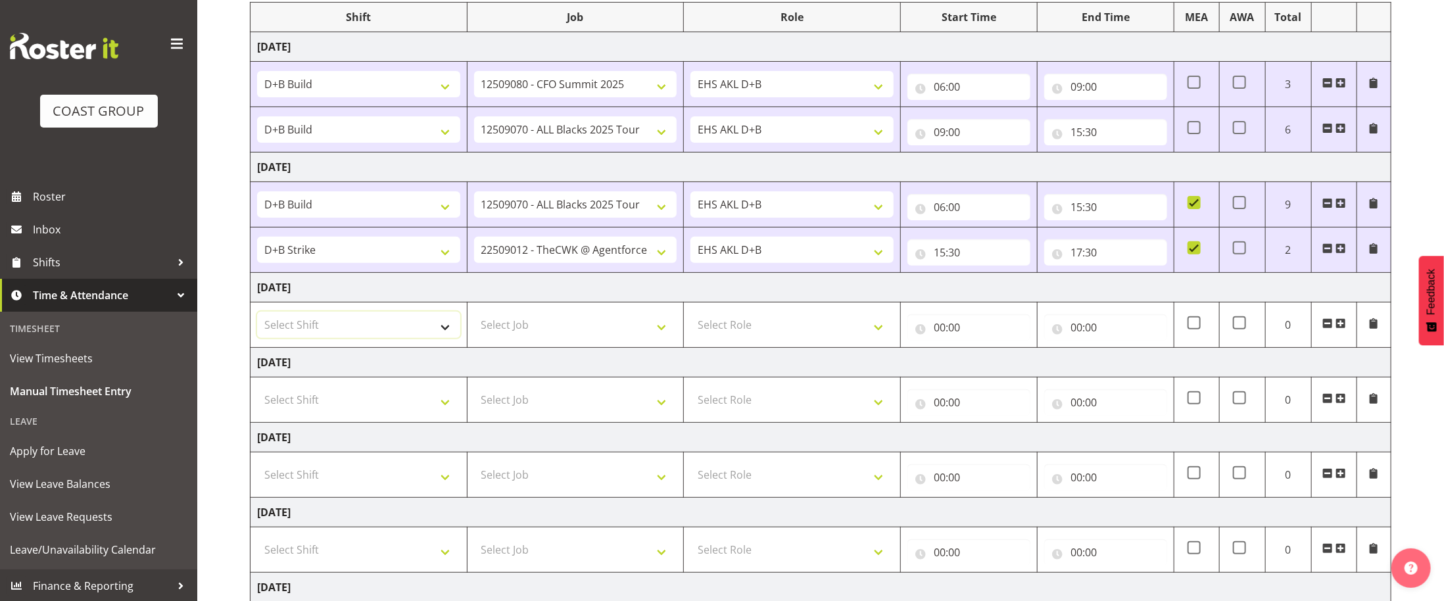
click at [440, 329] on select "Select Shift D+B @ [PERSON_NAME] D+B Build D+B Build NZACA D+B Build Tech Day […" at bounding box center [358, 325] width 203 height 26
select select "24997"
click at [257, 318] on select "Select Shift D+B @ [PERSON_NAME] D+B Build D+B Build NZACA D+B Build Tech Day […" at bounding box center [358, 325] width 203 height 26
click at [667, 337] on select "Select Job 1 Carlton Events 1 [PERSON_NAME][GEOGRAPHIC_DATA] 1 [PERSON_NAME][GE…" at bounding box center [575, 325] width 203 height 26
select select "9630"
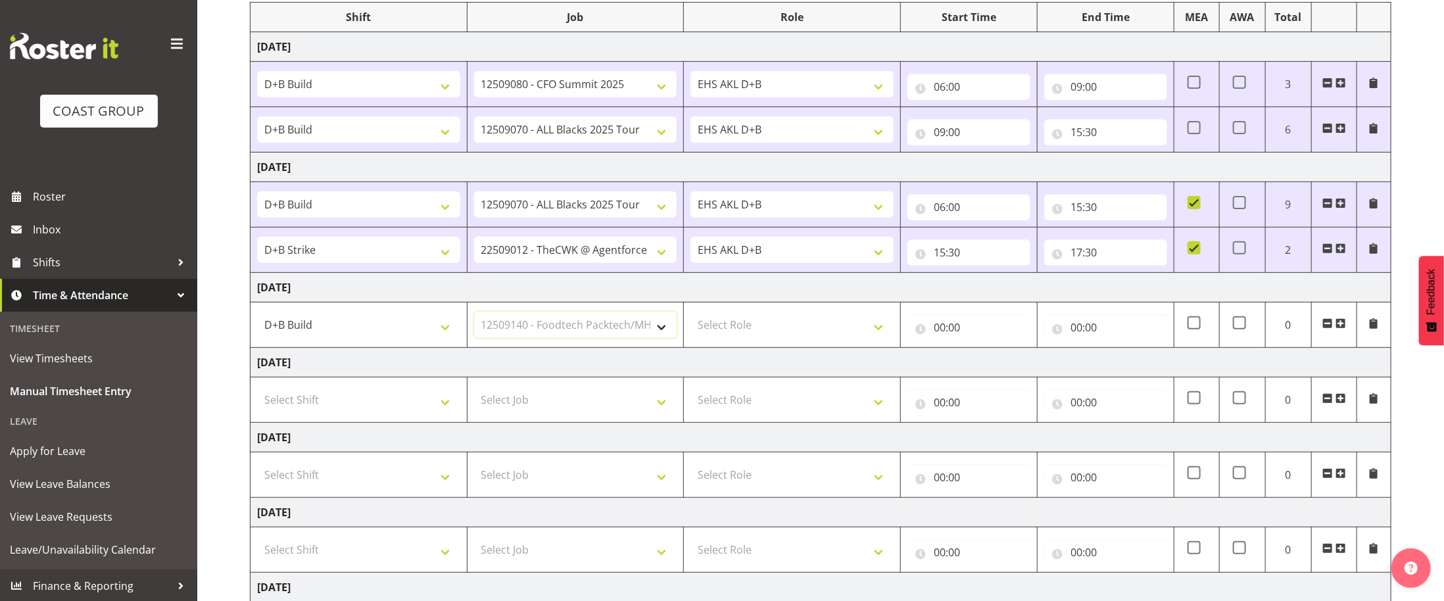
click at [474, 318] on select "Select Job 1 Carlton Events 1 [PERSON_NAME][GEOGRAPHIC_DATA] 1 [PERSON_NAME][GE…" at bounding box center [575, 325] width 203 height 26
click at [875, 337] on select "Select Role EHS AKL D+B" at bounding box center [791, 325] width 203 height 26
select select "194"
click at [690, 318] on select "Select Role EHS AKL D+B" at bounding box center [791, 325] width 203 height 26
click at [938, 335] on input "00:00" at bounding box center [968, 327] width 123 height 26
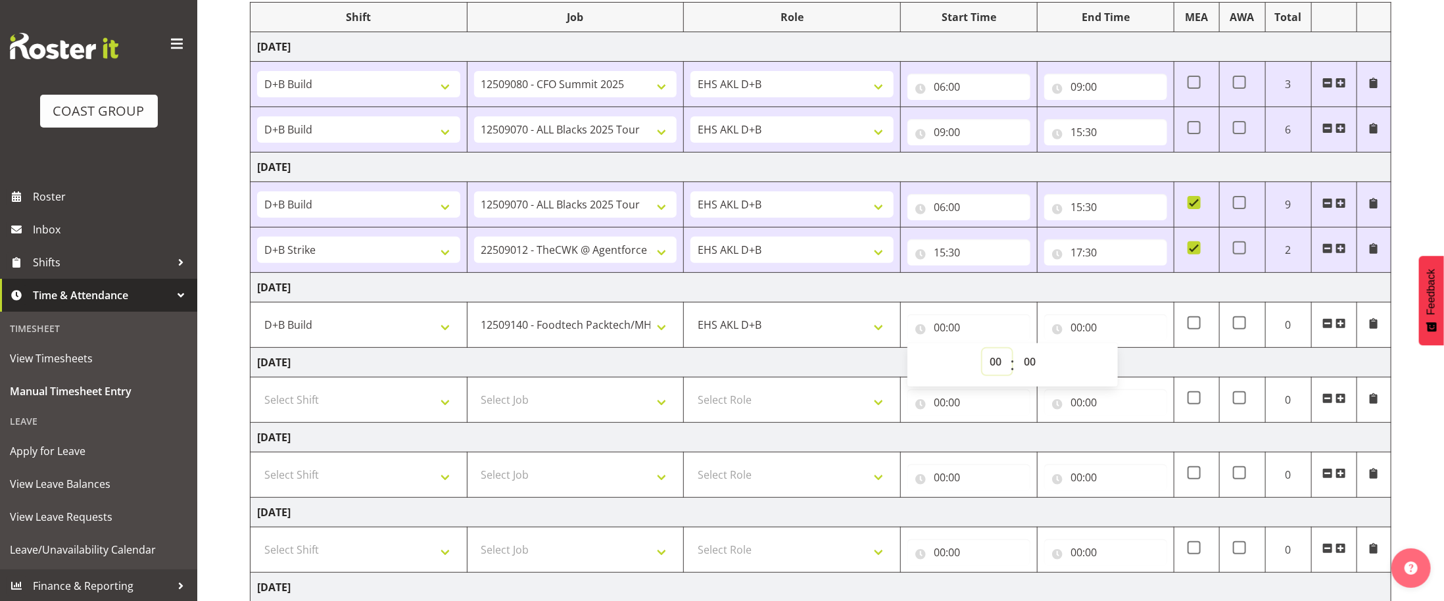
click at [992, 371] on select "00 01 02 03 04 05 06 07 08 09 10 11 12 13 14 15 16 17 18 19 20 21 22 23" at bounding box center [997, 361] width 30 height 26
select select "6"
click at [982, 355] on select "00 01 02 03 04 05 06 07 08 09 10 11 12 13 14 15 16 17 18 19 20 21 22 23" at bounding box center [997, 361] width 30 height 26
type input "06:00"
click at [1078, 335] on input "00:00" at bounding box center [1105, 327] width 123 height 26
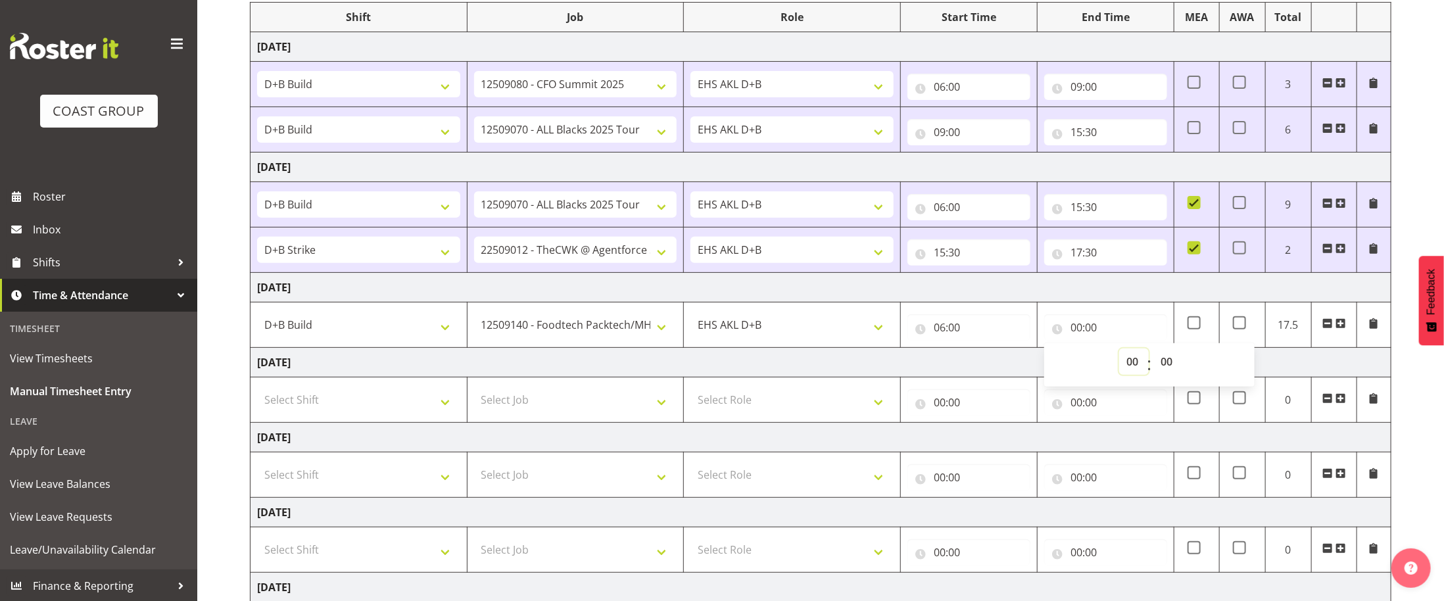
click at [1082, 366] on select "00 01 02 03 04 05 06 07 08 09 10 11 12 13 14 15 16 17 18 19 20 21 22 23" at bounding box center [1134, 361] width 30 height 26
select select "14"
click at [1082, 355] on select "00 01 02 03 04 05 06 07 08 09 10 11 12 13 14 15 16 17 18 19 20 21 22 23" at bounding box center [1134, 361] width 30 height 26
type input "14:00"
click at [1082, 368] on select "00 01 02 03 04 05 06 07 08 09 10 11 12 13 14 15 16 17 18 19 20 21 22 23 24 25 2…" at bounding box center [1168, 361] width 30 height 26
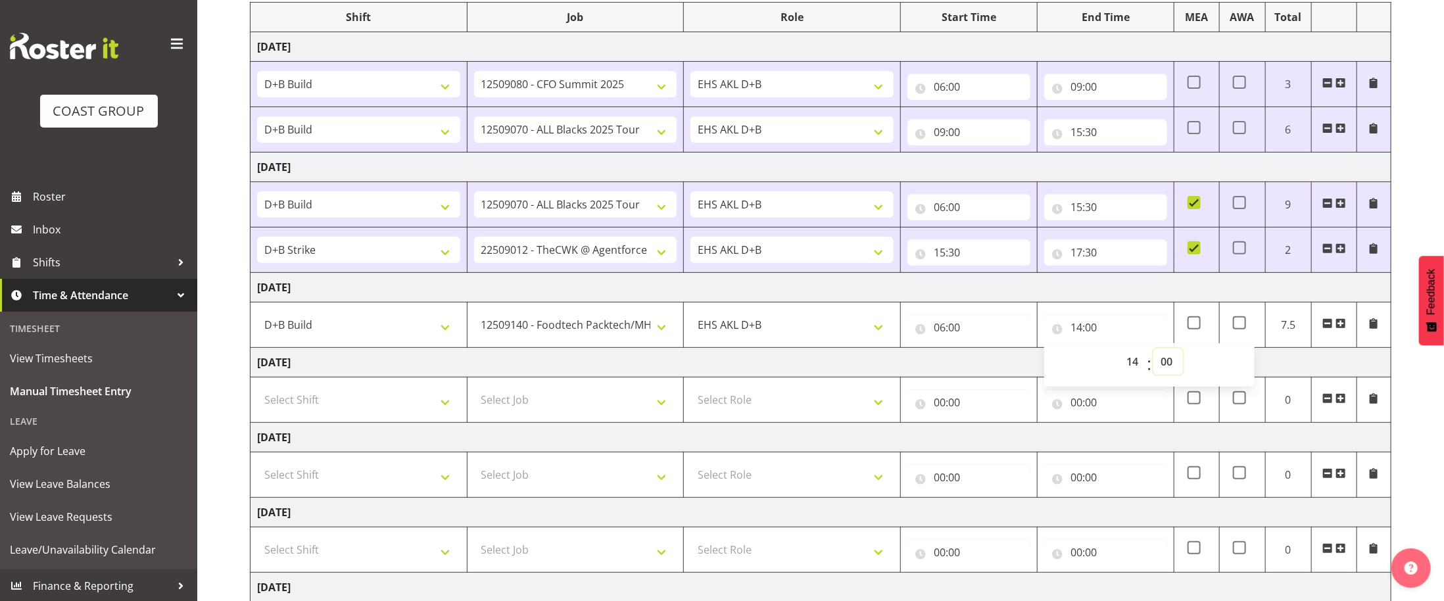
select select "30"
click at [1082, 355] on select "00 01 02 03 04 05 06 07 08 09 10 11 12 13 14 15 16 17 18 19 20 21 22 23 24 25 2…" at bounding box center [1168, 361] width 30 height 26
type input "14:30"
click at [412, 413] on select "Select Shift D+B @ [PERSON_NAME] D+B Build D+B Build NZACA D+B Build Tech Day […" at bounding box center [358, 400] width 203 height 26
select select "24997"
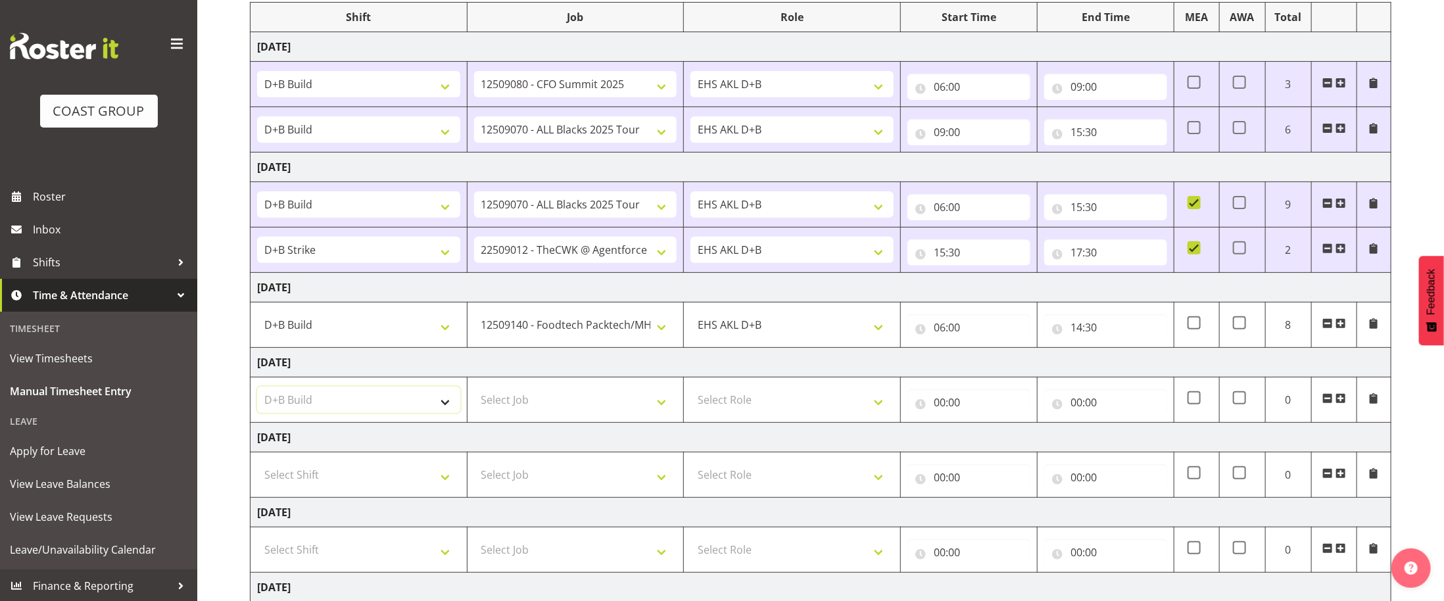
click at [257, 394] on select "Select Shift D+B @ [PERSON_NAME] D+B Build D+B Build NZACA D+B Build Tech Day […" at bounding box center [358, 400] width 203 height 26
click at [657, 404] on select "Select Job 1 Carlton Events 1 [PERSON_NAME][GEOGRAPHIC_DATA] 1 [PERSON_NAME][GE…" at bounding box center [575, 400] width 203 height 26
click at [474, 394] on select "Select Job 1 Carlton Events 1 [PERSON_NAME][GEOGRAPHIC_DATA] 1 [PERSON_NAME][GE…" at bounding box center [575, 400] width 203 height 26
click at [678, 418] on td "1 Carlton Events 1 [PERSON_NAME] 1 [PERSON_NAME][GEOGRAPHIC_DATA] 1 EHS WAREHOU…" at bounding box center [575, 399] width 217 height 45
click at [664, 406] on select "1 Carlton Events 1 [PERSON_NAME] 1 [PERSON_NAME][GEOGRAPHIC_DATA] 1 EHS WAREHOU…" at bounding box center [575, 400] width 203 height 26
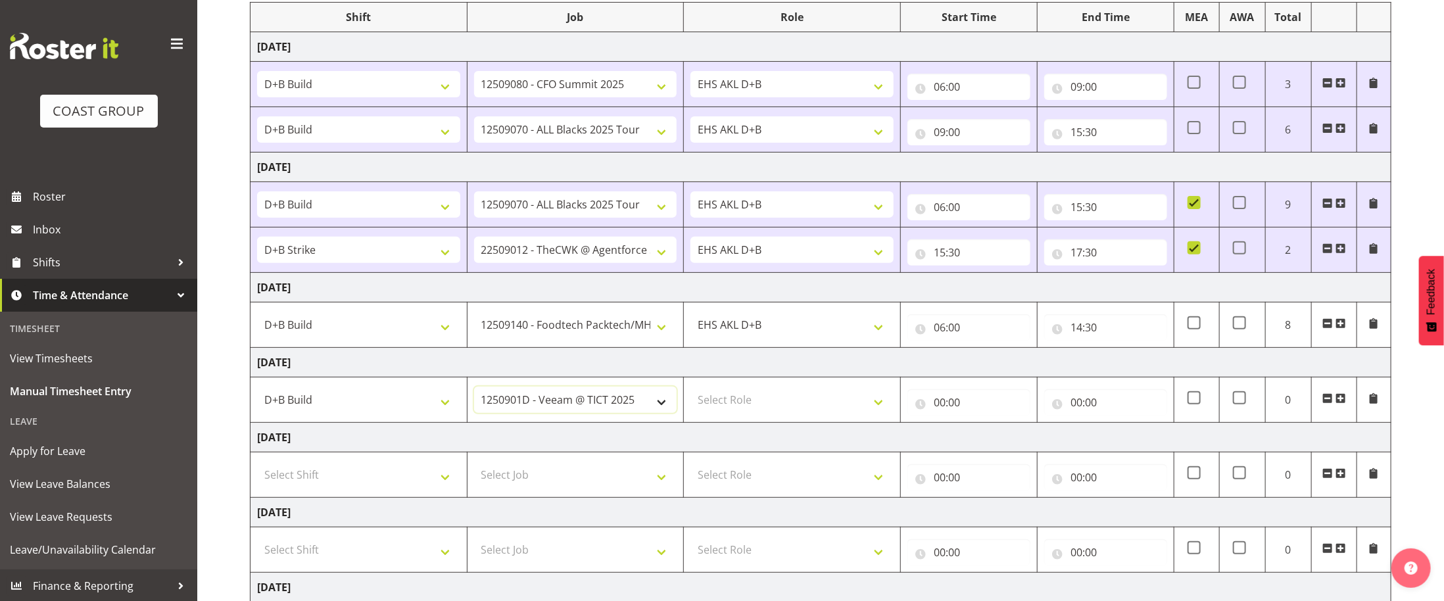
select select "9932"
click at [474, 394] on select "1 Carlton Events 1 [PERSON_NAME] 1 [PERSON_NAME][GEOGRAPHIC_DATA] 1 EHS WAREHOU…" at bounding box center [575, 400] width 203 height 26
click at [873, 401] on select "Select Role EHS AKL D+B" at bounding box center [791, 400] width 203 height 26
select select "194"
click at [690, 394] on select "Select Role EHS AKL D+B" at bounding box center [791, 400] width 203 height 26
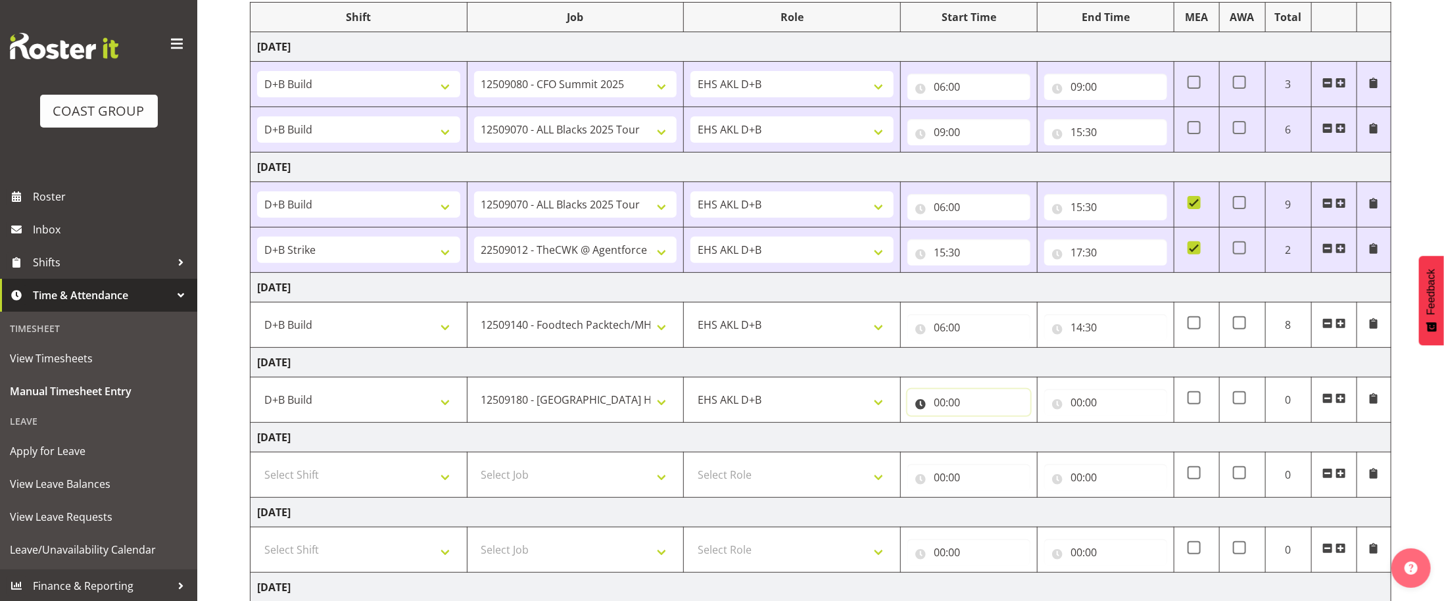
click at [933, 402] on input "00:00" at bounding box center [968, 402] width 123 height 26
click at [999, 444] on select "00 01 02 03 04 05 06 07 08 09 10 11 12 13 14 15 16 17 18 19 20 21 22 23" at bounding box center [997, 436] width 30 height 26
select select "6"
click at [982, 431] on select "00 01 02 03 04 05 06 07 08 09 10 11 12 13 14 15 16 17 18 19 20 21 22 23" at bounding box center [997, 436] width 30 height 26
type input "06:00"
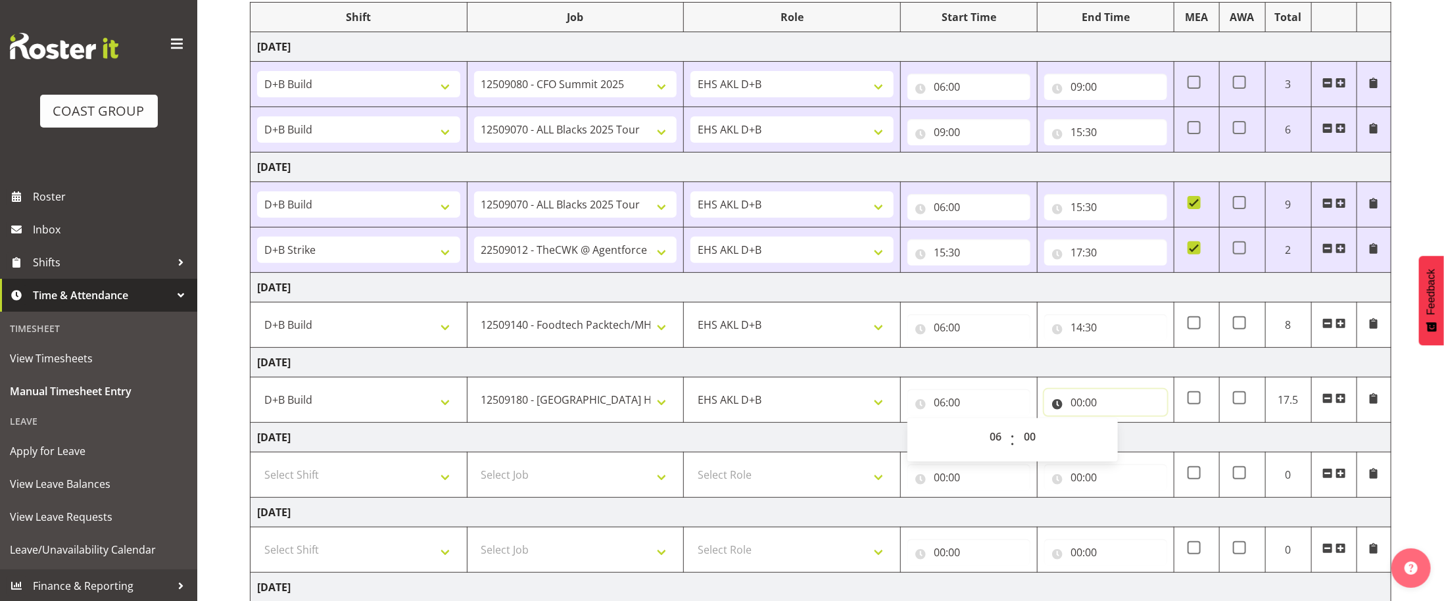
click at [1076, 405] on input "00:00" at bounding box center [1105, 402] width 123 height 26
click at [1082, 450] on select "00 01 02 03 04 05 06 07 08 09 10 11 12 13 14 15 16 17 18 19 20 21 22 23" at bounding box center [1134, 436] width 30 height 26
select select "12"
click at [1082, 431] on select "00 01 02 03 04 05 06 07 08 09 10 11 12 13 14 15 16 17 18 19 20 21 22 23" at bounding box center [1134, 436] width 30 height 26
type input "12:00"
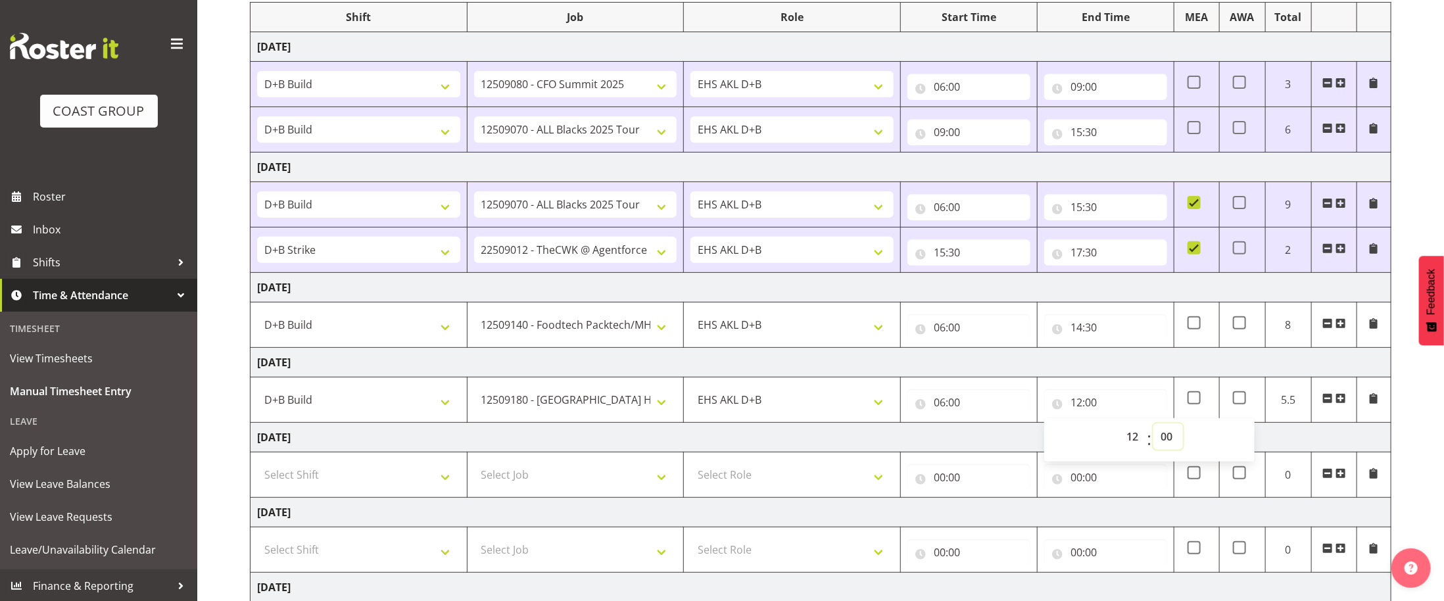
click at [1082, 447] on select "00 01 02 03 04 05 06 07 08 09 10 11 12 13 14 15 16 17 18 19 20 21 22 23 24 25 2…" at bounding box center [1168, 436] width 30 height 26
select select "30"
click at [1082, 431] on select "00 01 02 03 04 05 06 07 08 09 10 11 12 13 14 15 16 17 18 19 20 21 22 23 24 25 2…" at bounding box center [1168, 436] width 30 height 26
type input "12:30"
click at [1082, 446] on td "[DATE]" at bounding box center [820, 438] width 1141 height 30
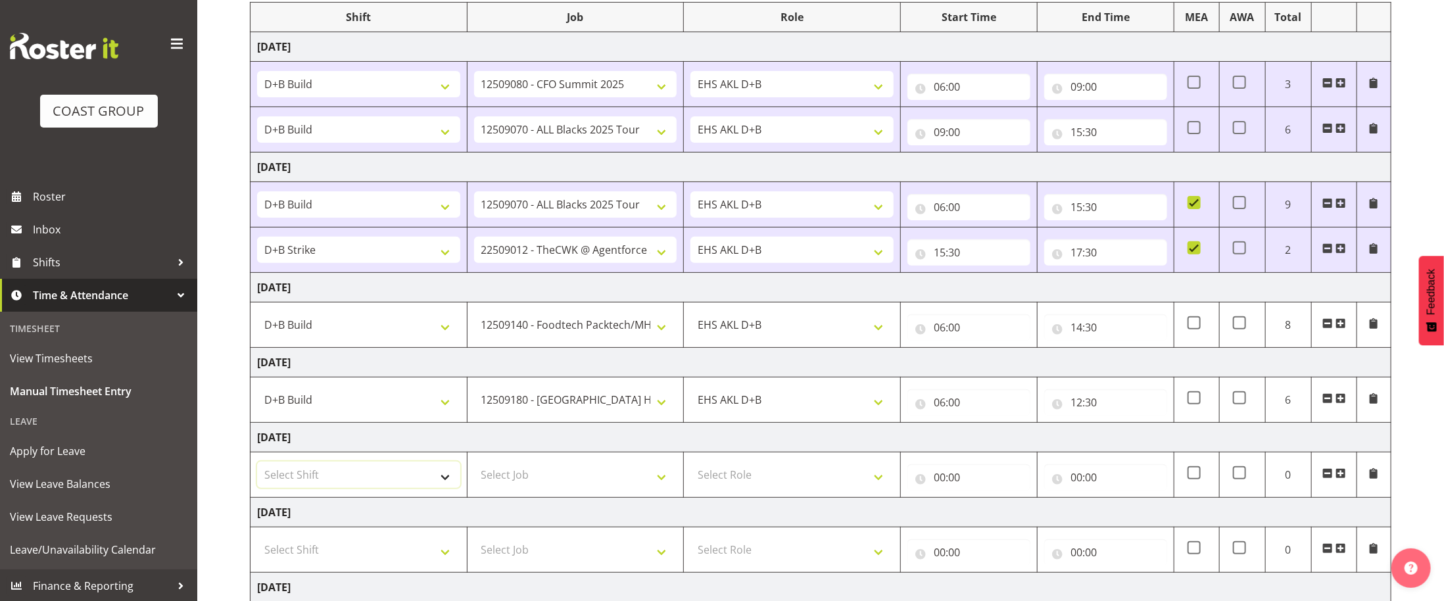
click at [417, 450] on select "Select Shift D+B @ [PERSON_NAME] D+B Build D+B Build NZACA D+B Build Tech Day […" at bounding box center [358, 475] width 203 height 26
select select "40079"
click at [257, 450] on select "Select Shift D+B @ [PERSON_NAME] D+B Build D+B Build NZACA D+B Build Tech Day […" at bounding box center [358, 475] width 203 height 26
click at [644, 450] on select "Select Job 1 Carlton Events 1 [PERSON_NAME][GEOGRAPHIC_DATA] 1 [PERSON_NAME][GE…" at bounding box center [575, 475] width 203 height 26
select select "9410"
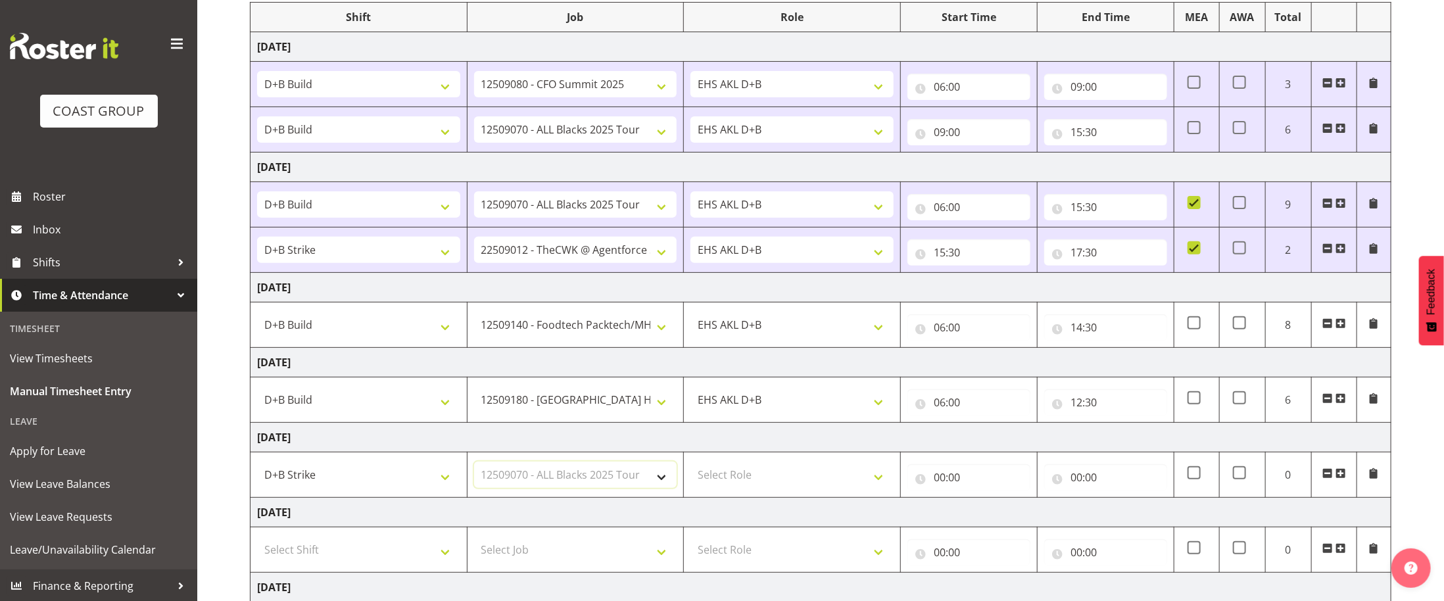
click at [474, 450] on select "Select Job 1 Carlton Events 1 [PERSON_NAME][GEOGRAPHIC_DATA] 1 [PERSON_NAME][GE…" at bounding box center [575, 475] width 203 height 26
click at [863, 450] on select "Select Role EHS AKL D+B" at bounding box center [791, 475] width 203 height 26
select select "194"
click at [690, 450] on select "Select Role EHS AKL D+B" at bounding box center [791, 475] width 203 height 26
click at [943, 450] on input "00:00" at bounding box center [968, 477] width 123 height 26
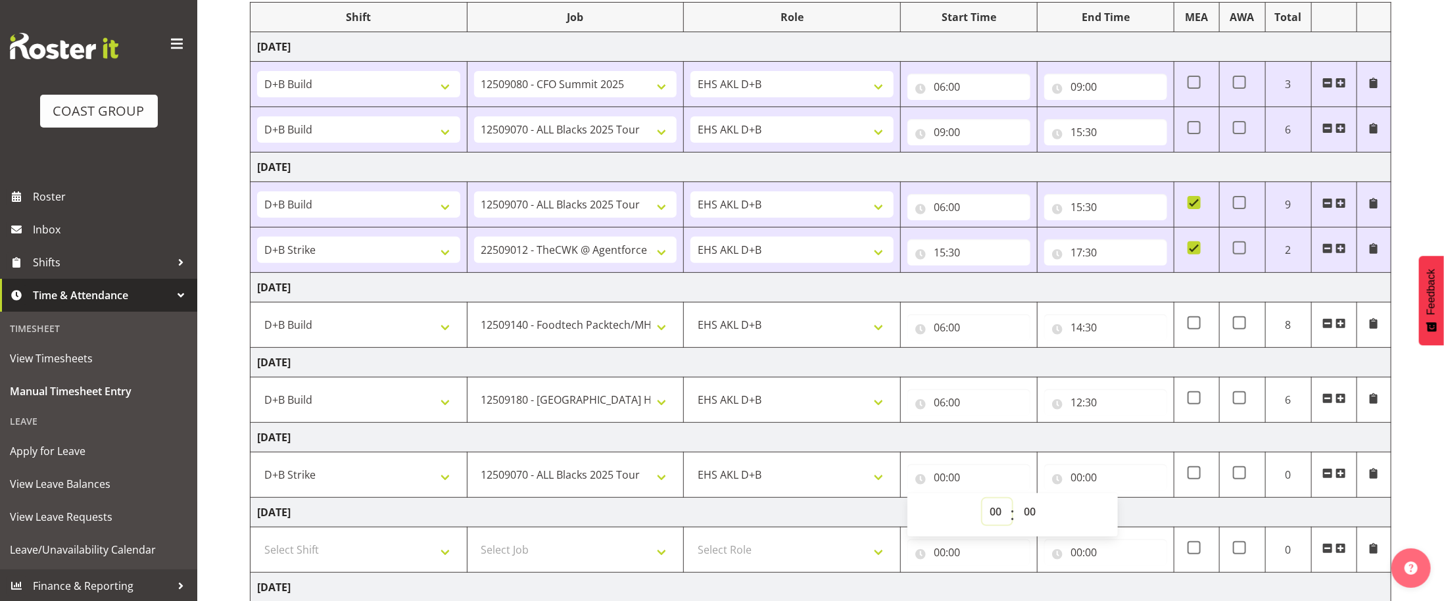
click at [1004, 450] on select "00 01 02 03 04 05 06 07 08 09 10 11 12 13 14 15 16 17 18 19 20 21 22 23" at bounding box center [997, 511] width 30 height 26
select select "6"
click at [982, 450] on select "00 01 02 03 04 05 06 07 08 09 10 11 12 13 14 15 16 17 18 19 20 21 22 23" at bounding box center [997, 511] width 30 height 26
type input "06:00"
click at [1079, 450] on input "00:00" at bounding box center [1105, 477] width 123 height 26
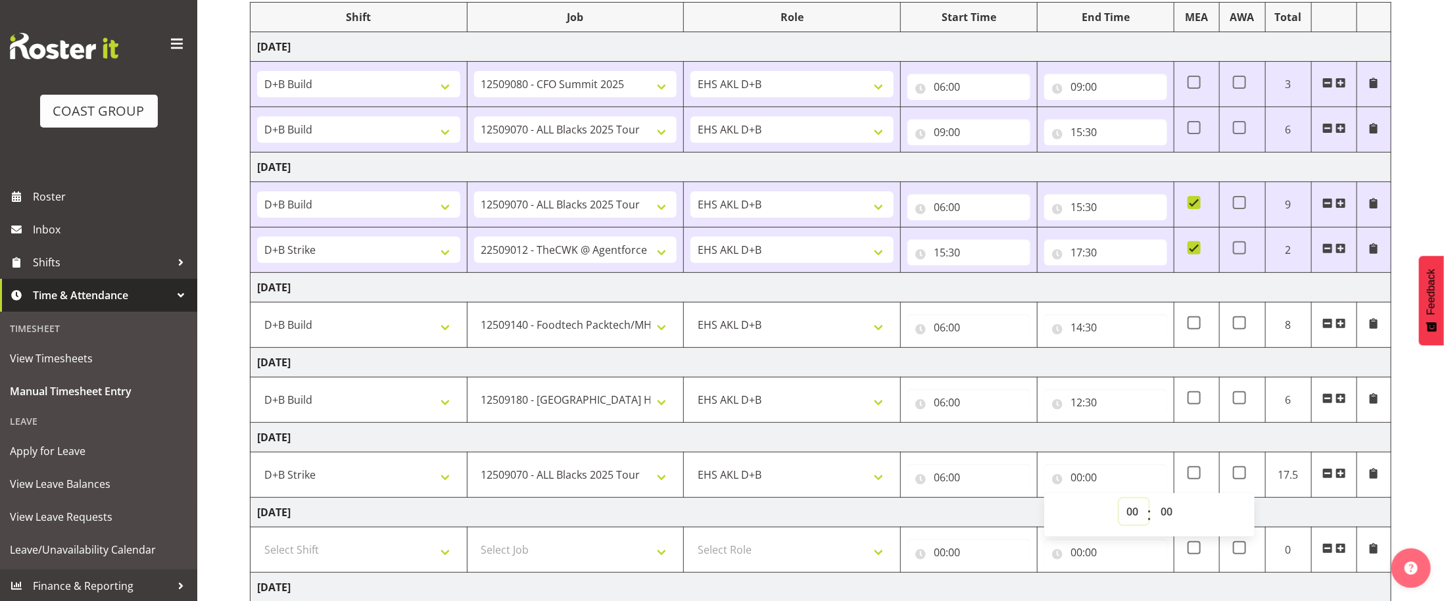
click at [1082, 450] on select "00 01 02 03 04 05 06 07 08 09 10 11 12 13 14 15 16 17 18 19 20 21 22 23" at bounding box center [1134, 511] width 30 height 26
select select "13"
click at [1082, 450] on select "00 01 02 03 04 05 06 07 08 09 10 11 12 13 14 15 16 17 18 19 20 21 22 23" at bounding box center [1134, 511] width 30 height 26
type input "13:00"
click at [1082, 450] on select "00 01 02 03 04 05 06 07 08 09 10 11 12 13 14 15 16 17 18 19 20 21 22 23 24 25 2…" at bounding box center [1168, 511] width 30 height 26
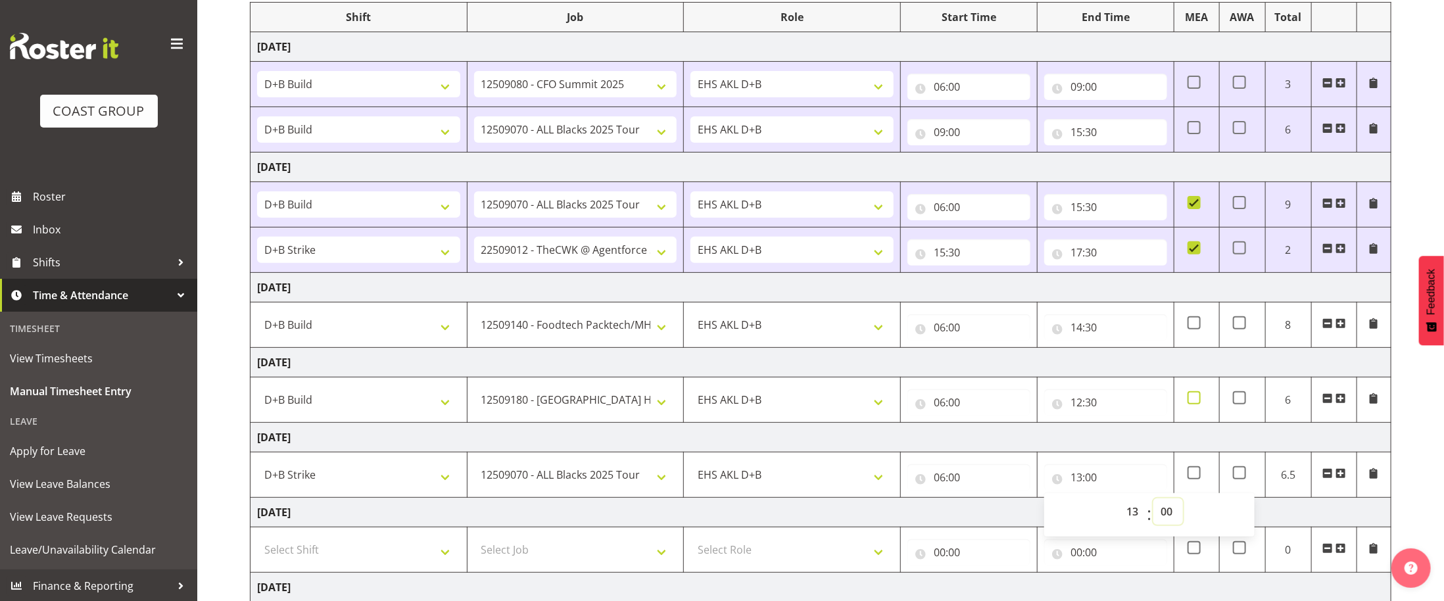
select select "30"
click at [1082, 450] on select "00 01 02 03 04 05 06 07 08 09 10 11 12 13 14 15 16 17 18 19 20 21 22 23 24 25 2…" at bounding box center [1168, 511] width 30 height 26
type input "13:30"
click at [1082, 450] on td "[DATE]" at bounding box center [820, 513] width 1141 height 30
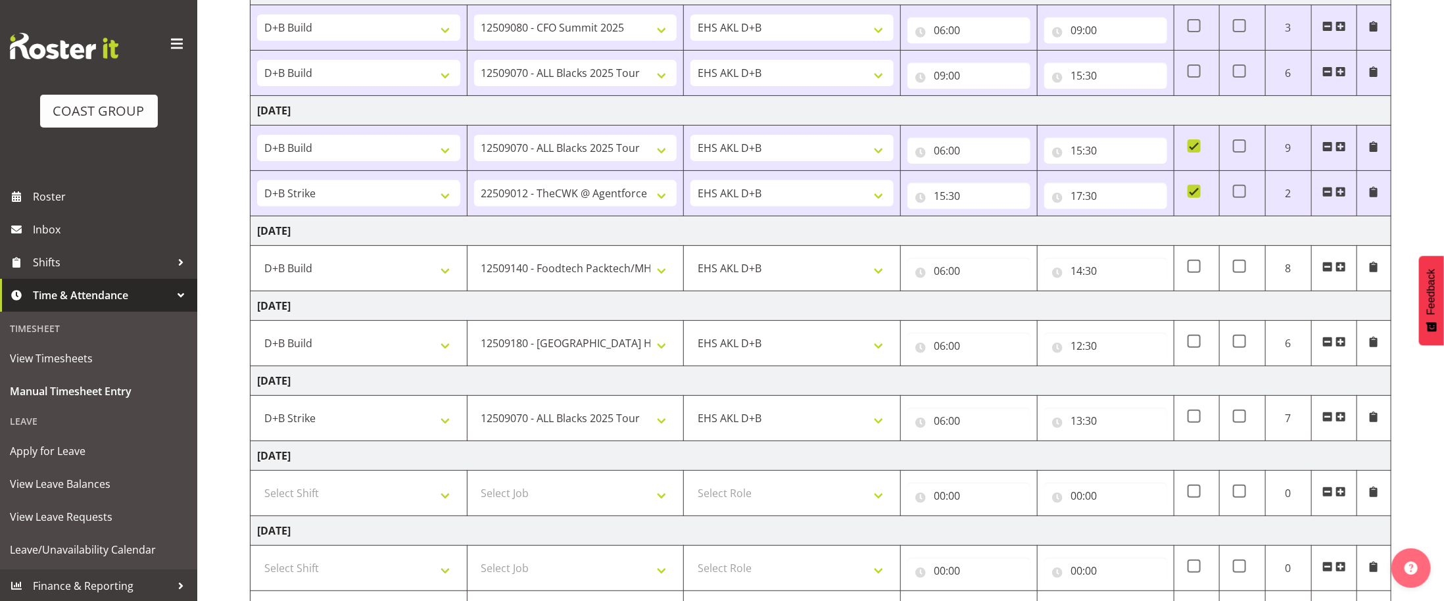
scroll to position [279, 0]
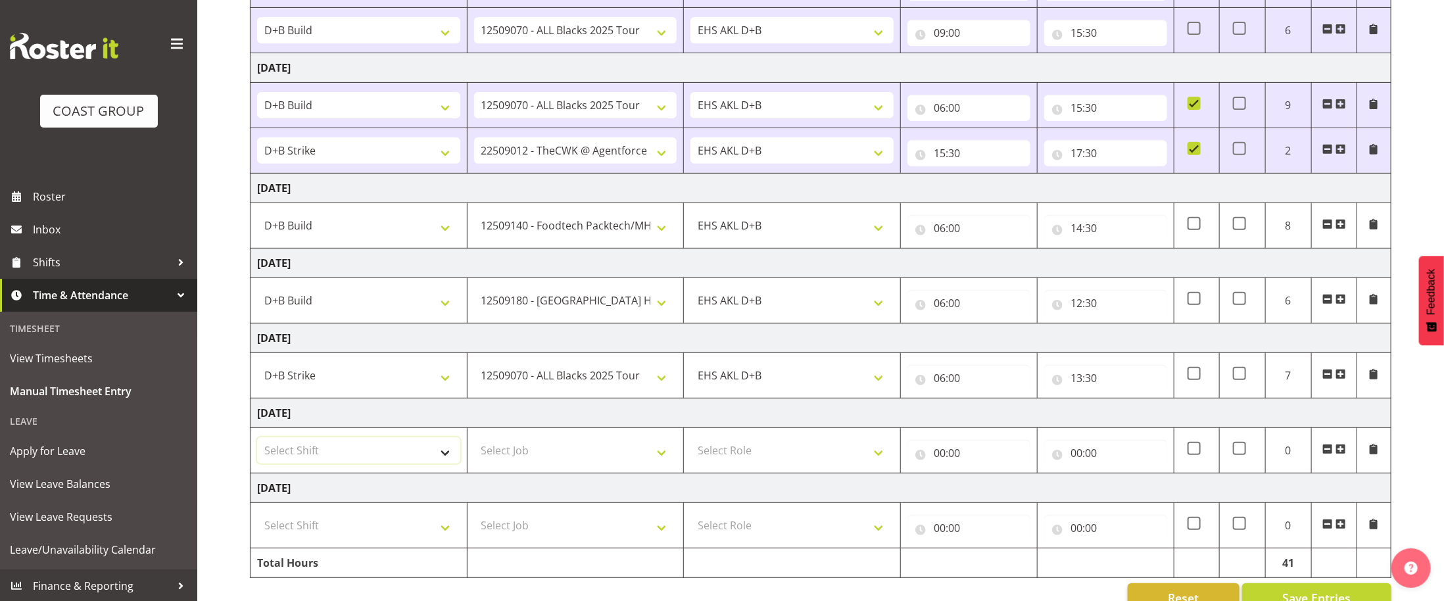
click at [435, 450] on select "Select Shift D+B @ [PERSON_NAME] D+B Build D+B Build NZACA D+B Build Tech Day […" at bounding box center [358, 450] width 203 height 26
click at [611, 422] on td "[DATE]" at bounding box center [820, 413] width 1141 height 30
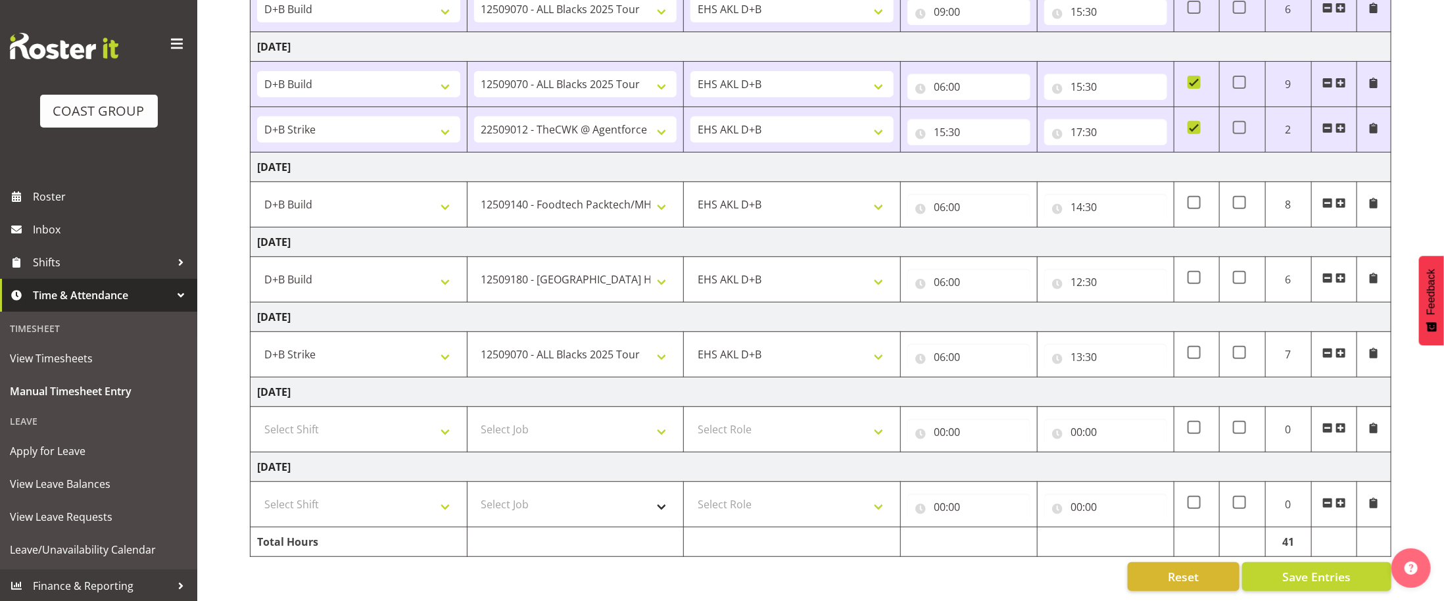
scroll to position [311, 0]
click at [1082, 450] on span "Save Entries" at bounding box center [1316, 576] width 68 height 17
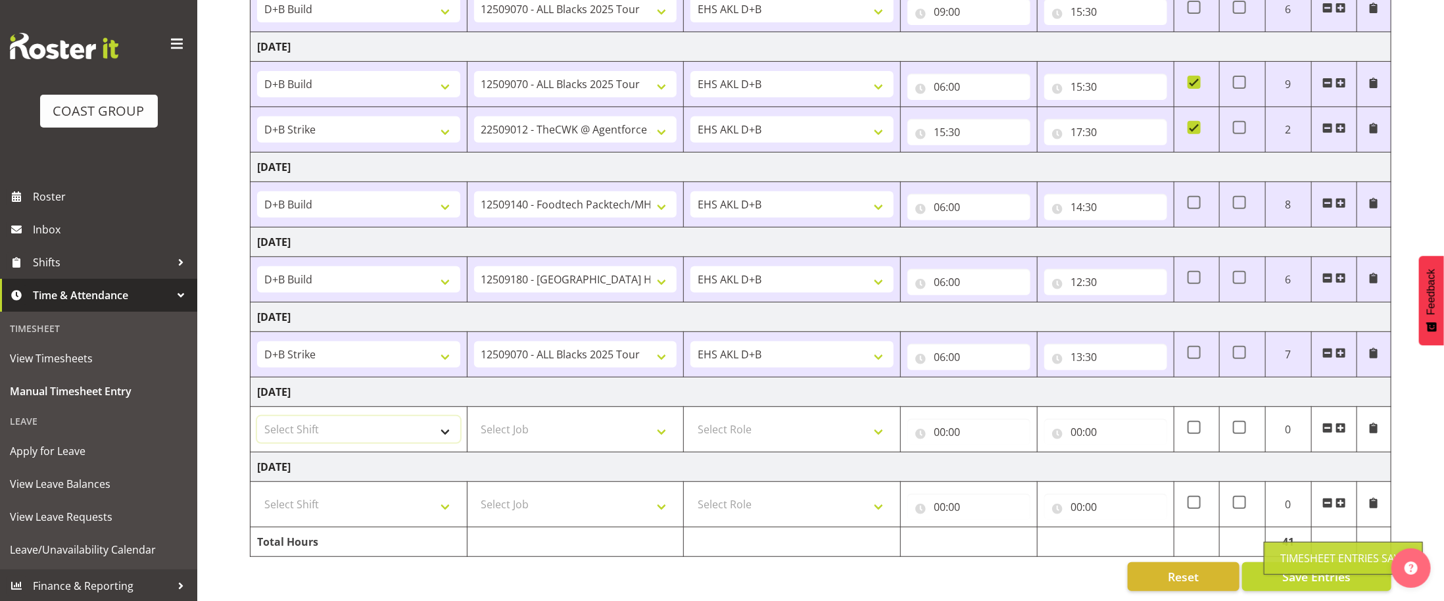
click at [452, 429] on select "Select Shift D+B @ [PERSON_NAME] D+B Build D+B Build NZACA D+B Build Tech Day […" at bounding box center [358, 429] width 203 height 26
select select "1352"
click at [257, 416] on select "Select Shift D+B @ [PERSON_NAME] D+B Build D+B Build NZACA D+B Build Tech Day […" at bounding box center [358, 429] width 203 height 26
click at [451, 387] on td "[DATE]" at bounding box center [820, 392] width 1141 height 30
click at [670, 430] on select "Select Job 1 Carlton Events 1 [PERSON_NAME][GEOGRAPHIC_DATA] 1 [PERSON_NAME][GE…" at bounding box center [575, 429] width 203 height 26
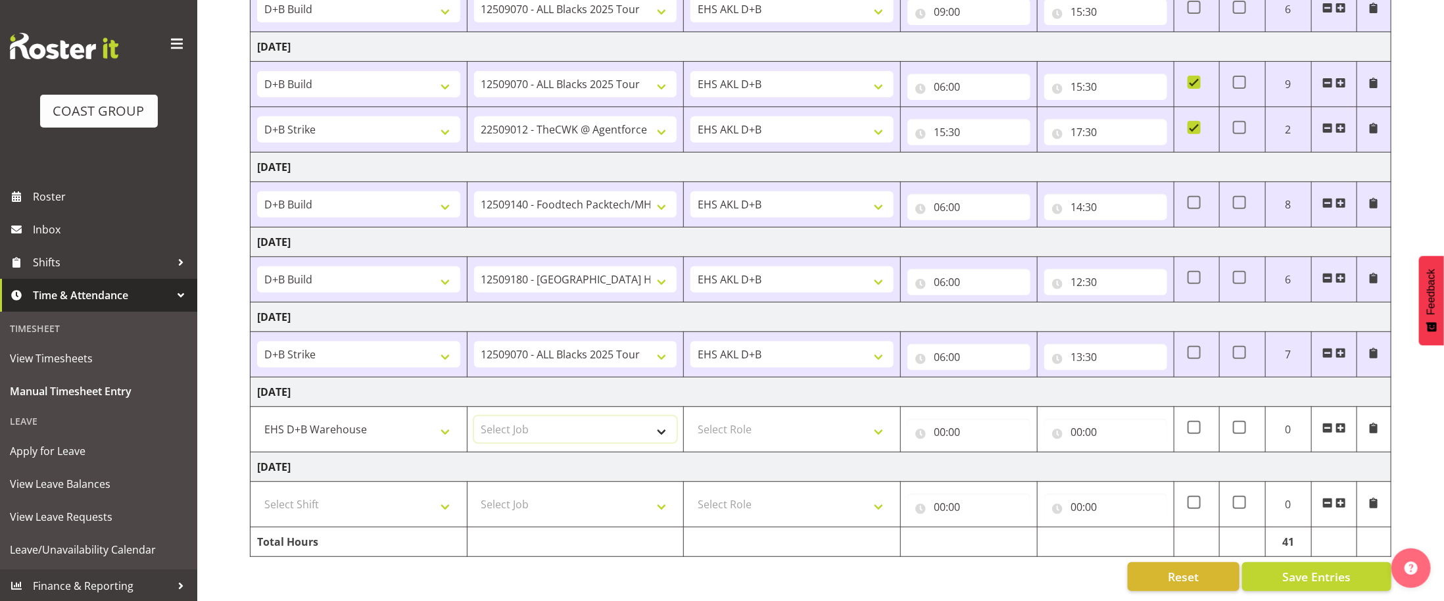
click at [665, 427] on select "Select Job 1 Carlton Events 1 [PERSON_NAME][GEOGRAPHIC_DATA] 1 [PERSON_NAME][GE…" at bounding box center [575, 429] width 203 height 26
click at [663, 433] on select "Select Job 1 Carlton Events 1 [PERSON_NAME][GEOGRAPHIC_DATA] 1 [PERSON_NAME][GE…" at bounding box center [575, 429] width 203 height 26
click at [574, 450] on td "[DATE]" at bounding box center [820, 467] width 1141 height 30
click at [652, 429] on select "Select Job 1 Carlton Events 1 [PERSON_NAME][GEOGRAPHIC_DATA] 1 [PERSON_NAME][GE…" at bounding box center [575, 429] width 203 height 26
click at [438, 238] on td "[DATE]" at bounding box center [820, 242] width 1141 height 30
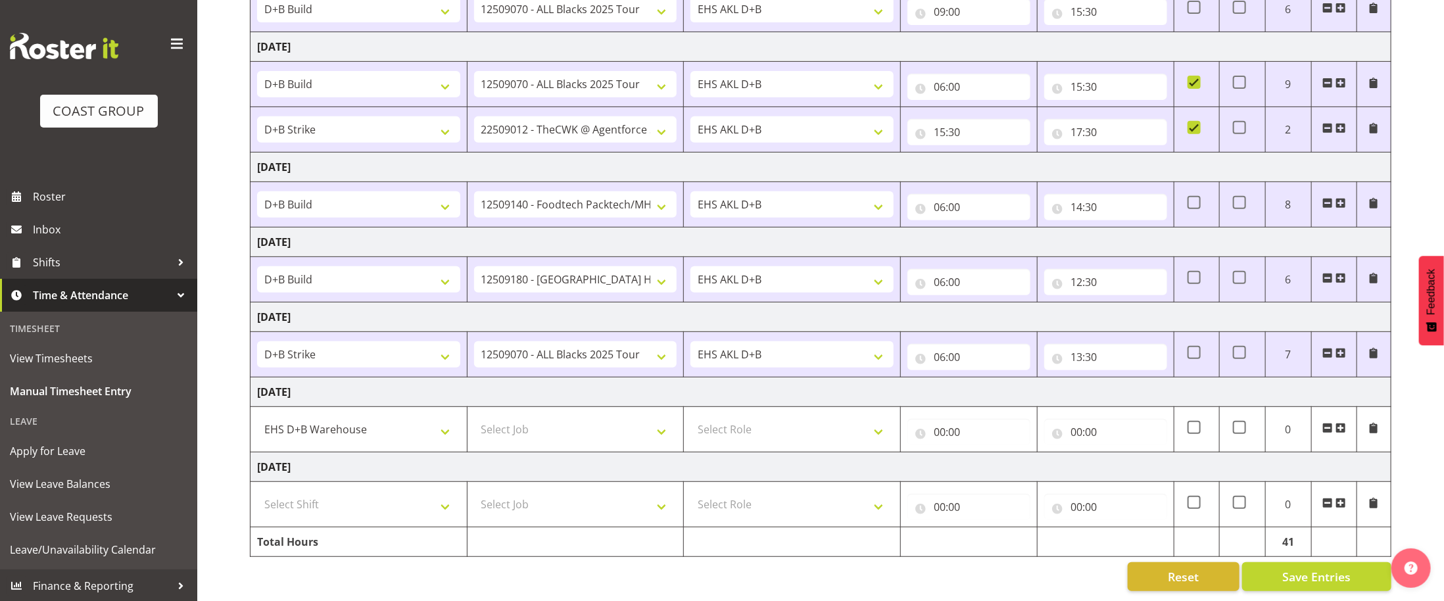
click at [659, 448] on td "Select Job 1 Carlton Events 1 [PERSON_NAME][GEOGRAPHIC_DATA] 1 [PERSON_NAME][GE…" at bounding box center [575, 429] width 217 height 45
click at [659, 438] on select "Select Job 1 Carlton Events 1 [PERSON_NAME][GEOGRAPHIC_DATA] 1 [PERSON_NAME][GE…" at bounding box center [575, 429] width 203 height 26
select select "9134"
click at [474, 416] on select "Select Job 1 Carlton Events 1 [PERSON_NAME][GEOGRAPHIC_DATA] 1 [PERSON_NAME][GE…" at bounding box center [575, 429] width 203 height 26
click at [873, 430] on select "Select Role EHS AKL D+B" at bounding box center [791, 429] width 203 height 26
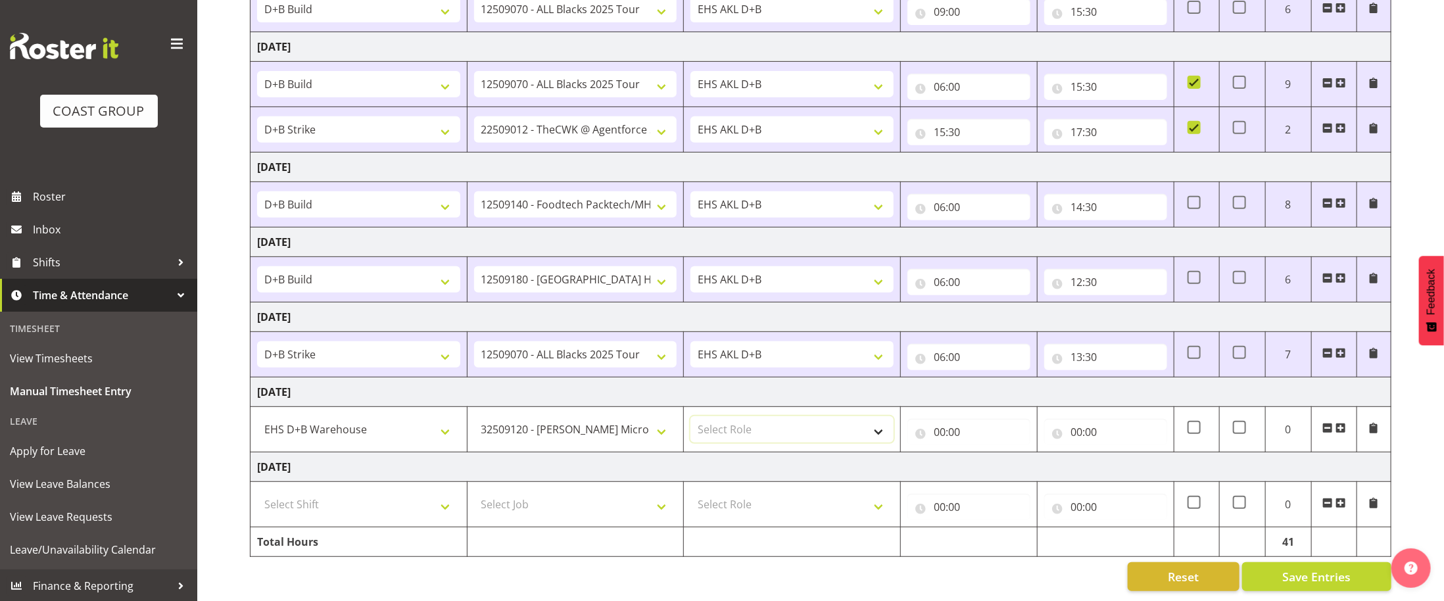
select select "194"
click at [690, 416] on select "Select Role EHS AKL D+B" at bounding box center [791, 429] width 203 height 26
click at [939, 431] on input "00:00" at bounding box center [968, 432] width 123 height 26
click at [1001, 450] on select "00 01 02 03 04 05 06 07 08 09 10 11 12 13 14 15 16 17 18 19 20 21 22 23" at bounding box center [997, 466] width 30 height 26
select select "6"
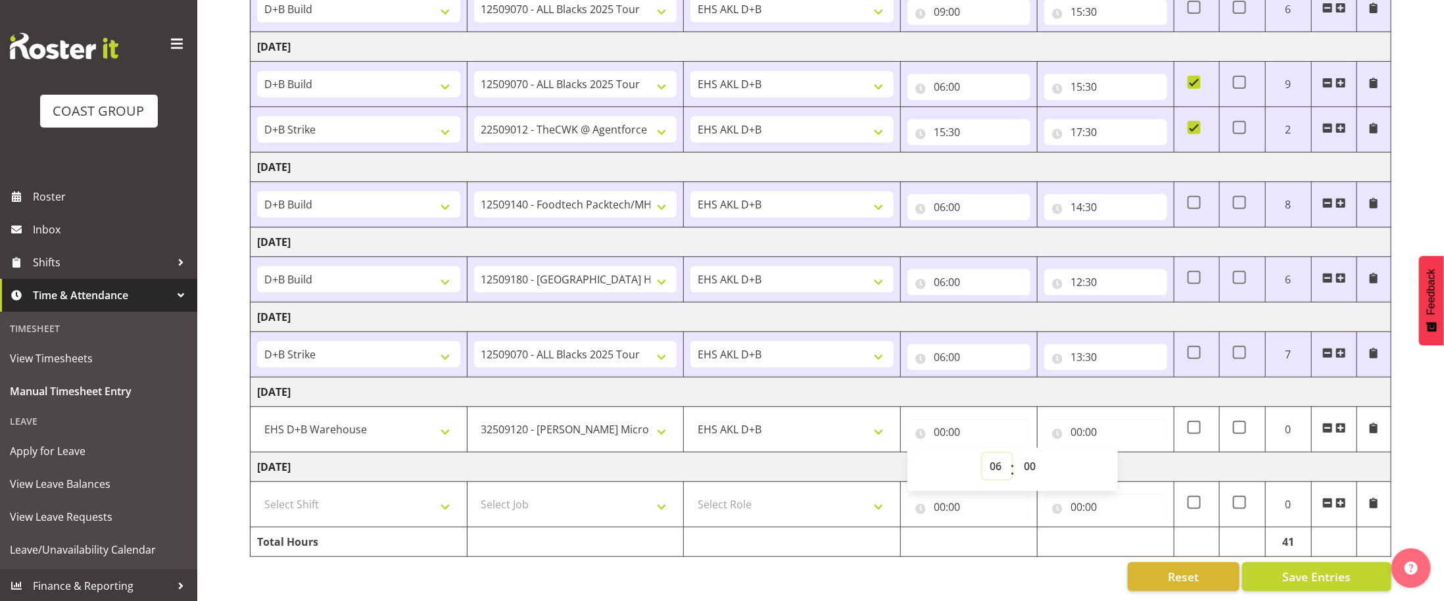
click at [982, 450] on select "00 01 02 03 04 05 06 07 08 09 10 11 12 13 14 15 16 17 18 19 20 21 22 23" at bounding box center [997, 466] width 30 height 26
type input "06:00"
click at [1077, 426] on input "00:00" at bounding box center [1105, 432] width 123 height 26
click at [1082, 450] on select "00 01 02 03 04 05 06 07 08 09 10 11 12 13 14 15 16 17 18 19 20 21 22 23" at bounding box center [1134, 466] width 30 height 26
select select "14"
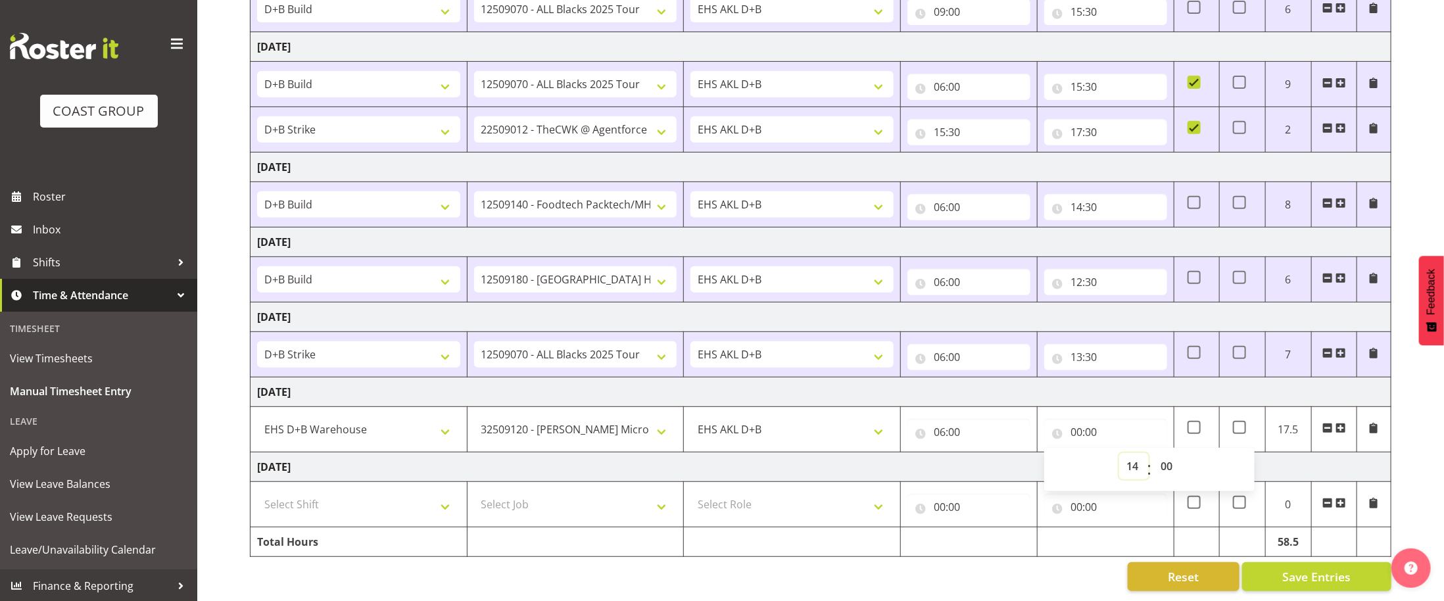
click at [1082, 450] on select "00 01 02 03 04 05 06 07 08 09 10 11 12 13 14 15 16 17 18 19 20 21 22 23" at bounding box center [1134, 466] width 30 height 26
type input "14:00"
click at [1082, 450] on select "00 01 02 03 04 05 06 07 08 09 10 11 12 13 14 15 16 17 18 19 20 21 22 23 24 25 2…" at bounding box center [1168, 466] width 30 height 26
select select "30"
click at [1082, 450] on select "00 01 02 03 04 05 06 07 08 09 10 11 12 13 14 15 16 17 18 19 20 21 22 23 24 25 2…" at bounding box center [1168, 466] width 30 height 26
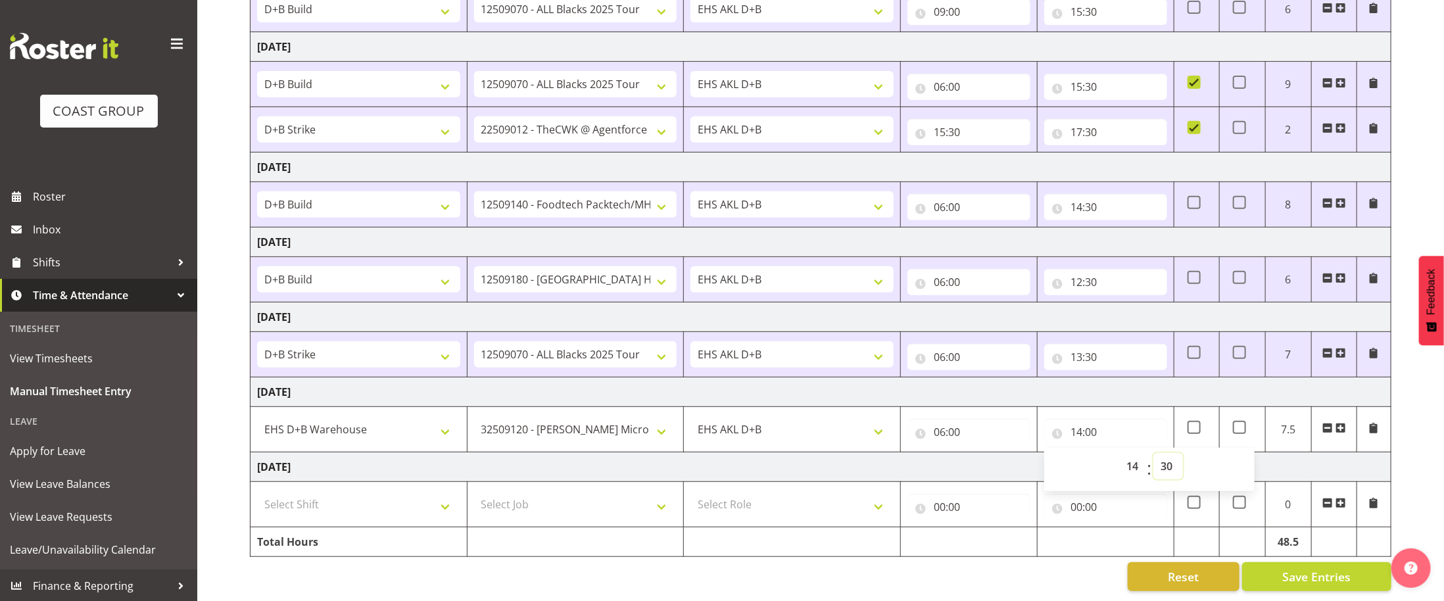
type input "14:30"
click at [1082, 384] on td "[DATE]" at bounding box center [820, 392] width 1141 height 30
click at [444, 450] on select "Select Shift D+B @ [PERSON_NAME] D+B Build D+B Build NZACA D+B Build Tech Day […" at bounding box center [358, 504] width 203 height 26
select select "1352"
click at [257, 450] on select "Select Shift D+B @ [PERSON_NAME] D+B Build D+B Build NZACA D+B Build Tech Day […" at bounding box center [358, 504] width 203 height 26
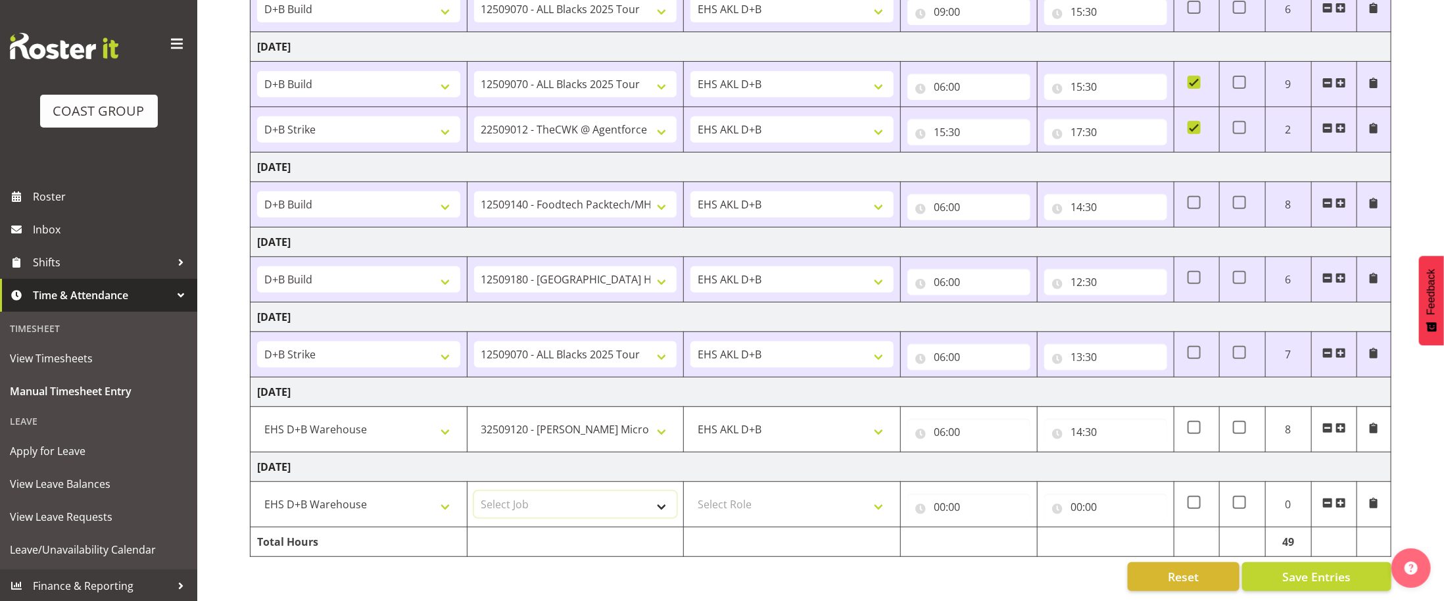
drag, startPoint x: 621, startPoint y: 507, endPoint x: 686, endPoint y: 494, distance: 65.6
click at [623, 450] on select "Select Job 1 Carlton Events 1 [PERSON_NAME][GEOGRAPHIC_DATA] 1 [PERSON_NAME][GE…" at bounding box center [575, 504] width 203 height 26
select select "9134"
click at [474, 450] on select "Select Job 1 Carlton Events 1 [PERSON_NAME][GEOGRAPHIC_DATA] 1 [PERSON_NAME][GE…" at bounding box center [575, 504] width 203 height 26
click at [870, 450] on select "Select Role EHS AKL D+B" at bounding box center [791, 504] width 203 height 26
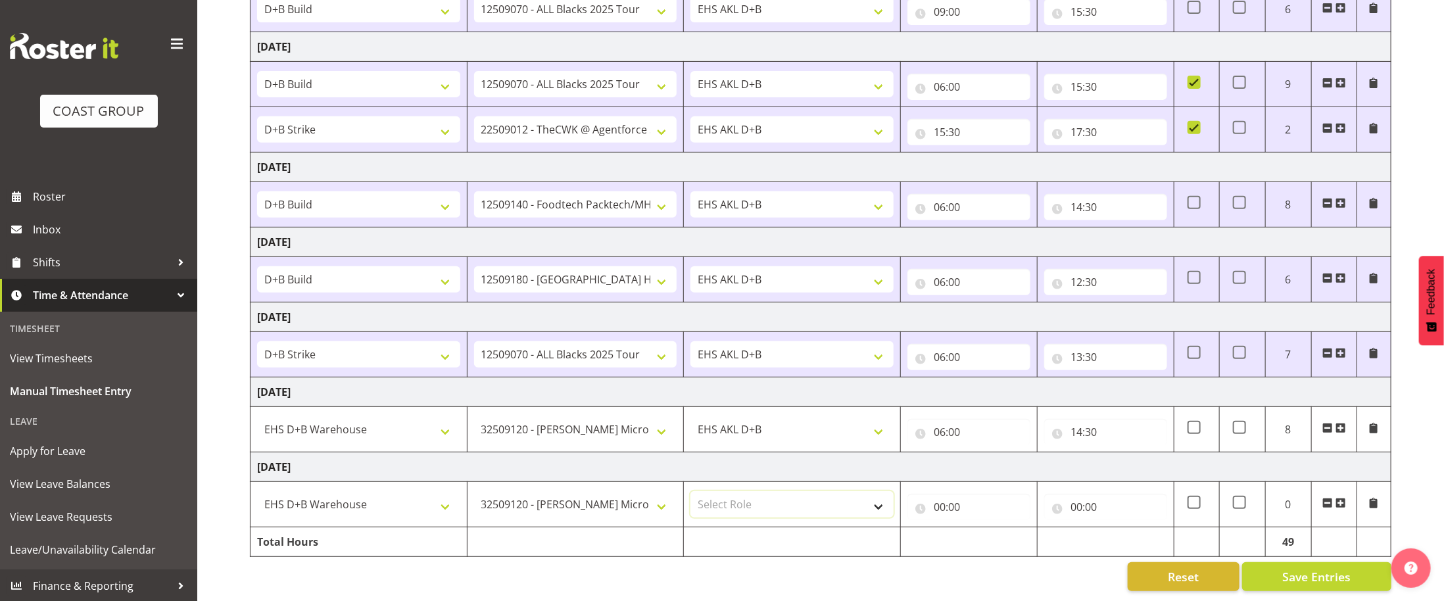
select select "194"
click at [690, 450] on select "Select Role EHS AKL D+B" at bounding box center [791, 504] width 203 height 26
click at [936, 450] on input "00:00" at bounding box center [968, 507] width 123 height 26
click at [1003, 450] on select "00 01 02 03 04 05 06 07 08 09 10 11 12 13 14 15 16 17 18 19 20 21 22 23" at bounding box center [997, 541] width 30 height 26
select select "6"
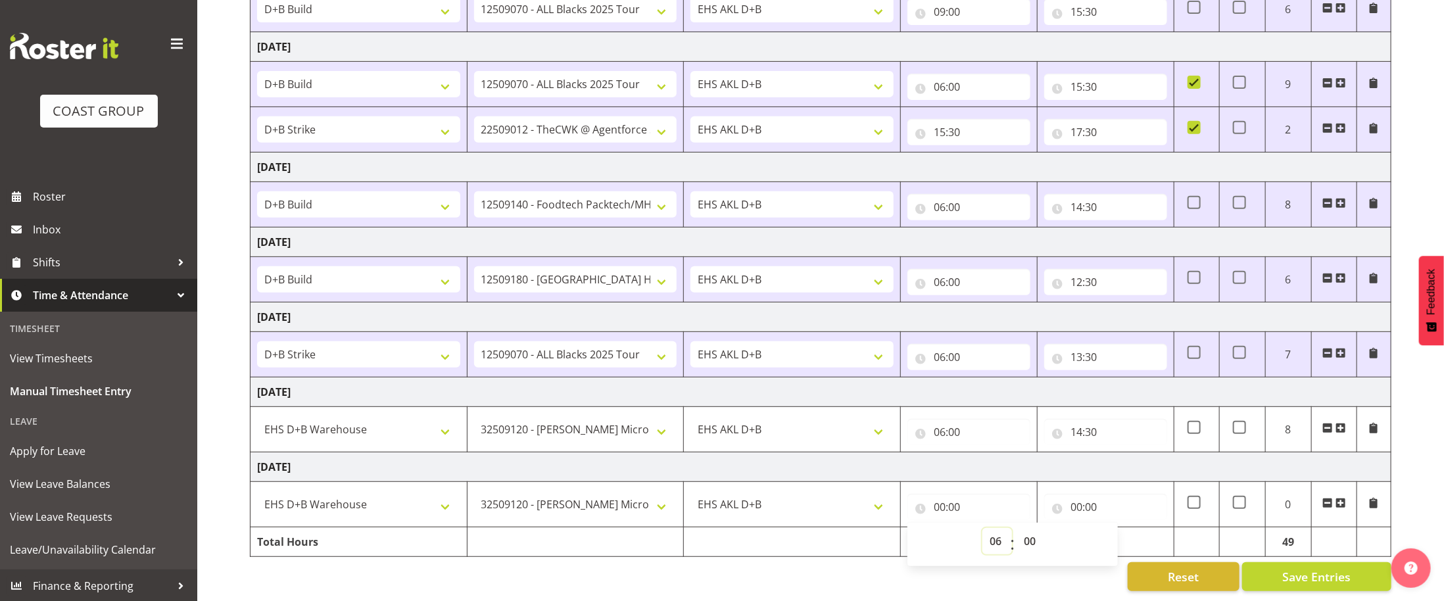
click at [982, 450] on select "00 01 02 03 04 05 06 07 08 09 10 11 12 13 14 15 16 17 18 19 20 21 22 23" at bounding box center [997, 541] width 30 height 26
type input "06:00"
click at [1081, 450] on input "00:00" at bounding box center [1105, 507] width 123 height 26
click at [1082, 450] on select "00 01 02 03 04 05 06 07 08 09 10 11 12 13 14 15 16 17 18 19 20 21 22 23" at bounding box center [1134, 541] width 30 height 26
select select "14"
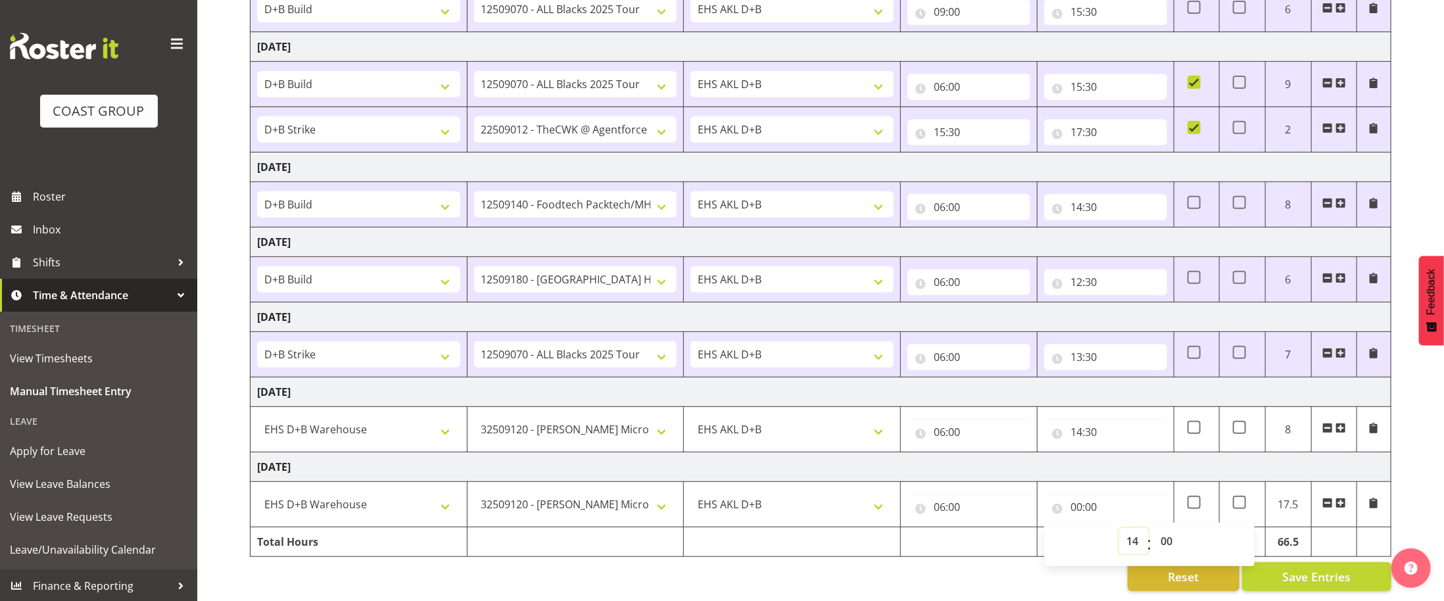
click at [1082, 450] on select "00 01 02 03 04 05 06 07 08 09 10 11 12 13 14 15 16 17 18 19 20 21 22 23" at bounding box center [1134, 541] width 30 height 26
type input "14:00"
click at [1082, 450] on input "14:00" at bounding box center [1105, 507] width 123 height 26
click at [1082, 450] on select "00 01 02 03 04 05 06 07 08 09 10 11 12 13 14 15 16 17 18 19 20 21 22 23 24 25 2…" at bounding box center [1168, 541] width 30 height 26
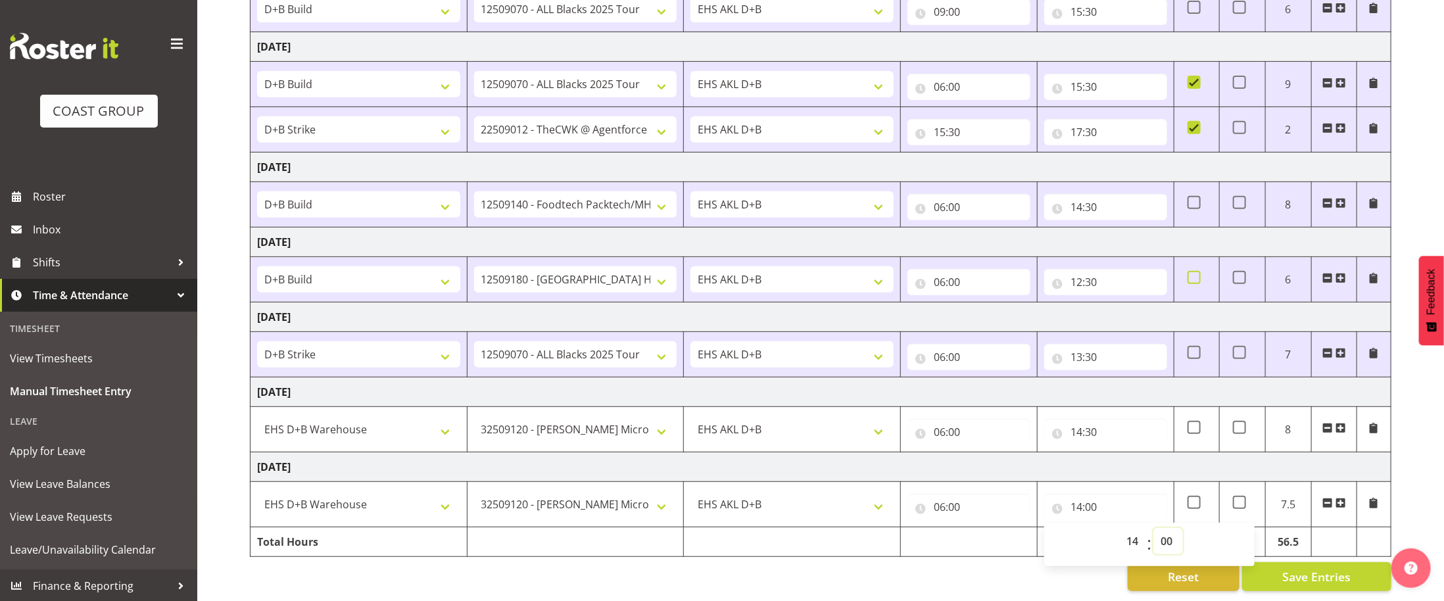
select select "14"
click at [1082, 450] on select "00 01 02 03 04 05 06 07 08 09 10 11 12 13 14 15 16 17 18 19 20 21 22 23 24 25 2…" at bounding box center [1168, 541] width 30 height 26
type input "14:14"
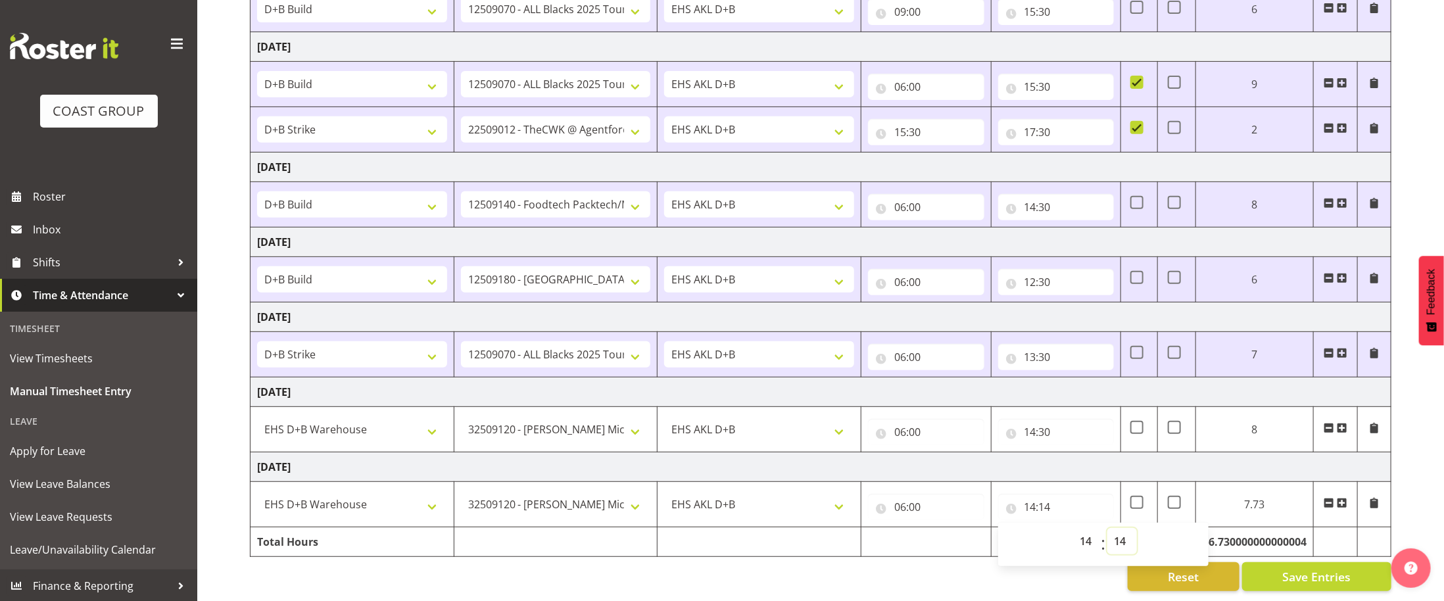
click at [1082, 450] on select "00 01 02 03 04 05 06 07 08 09 10 11 12 13 14 15 16 17 18 19 20 21 22 23 24 25 2…" at bounding box center [1122, 541] width 30 height 26
select select "30"
click at [1082, 450] on select "00 01 02 03 04 05 06 07 08 09 10 11 12 13 14 15 16 17 18 19 20 21 22 23 24 25 2…" at bounding box center [1122, 541] width 30 height 26
type input "14:30"
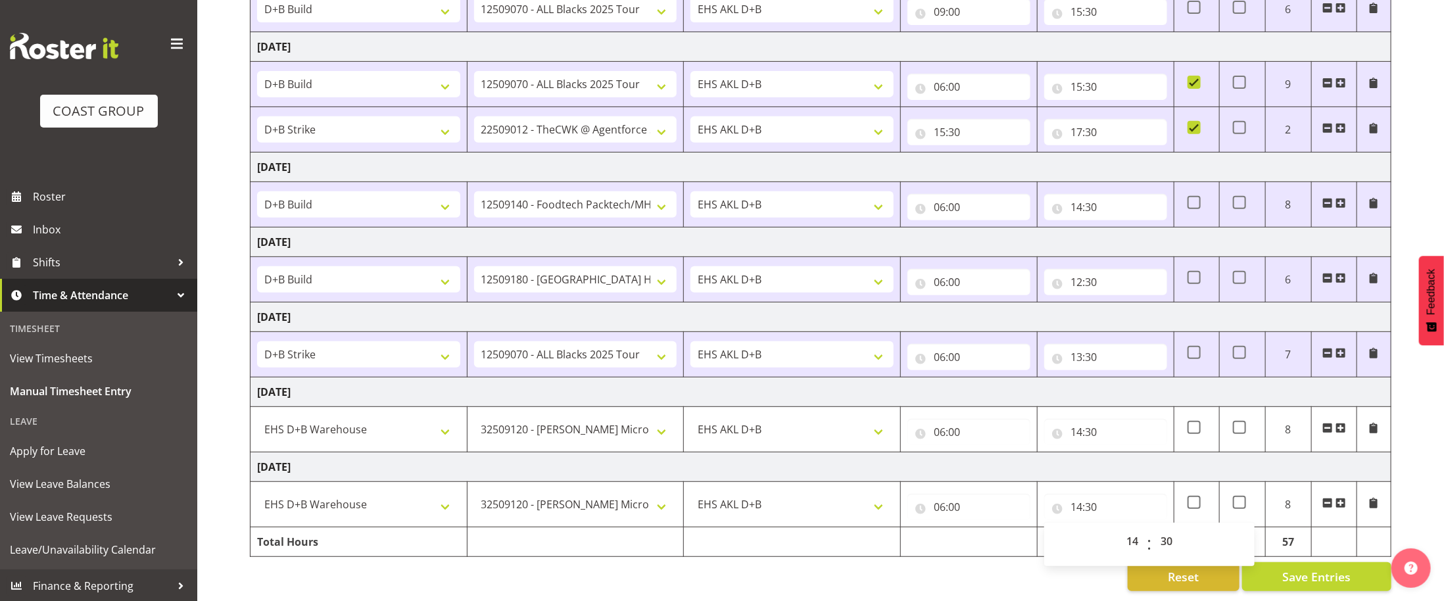
click at [1002, 450] on div "Reset Save Entries" at bounding box center [820, 576] width 1141 height 29
click at [1082, 450] on span "Save Entries" at bounding box center [1316, 576] width 68 height 17
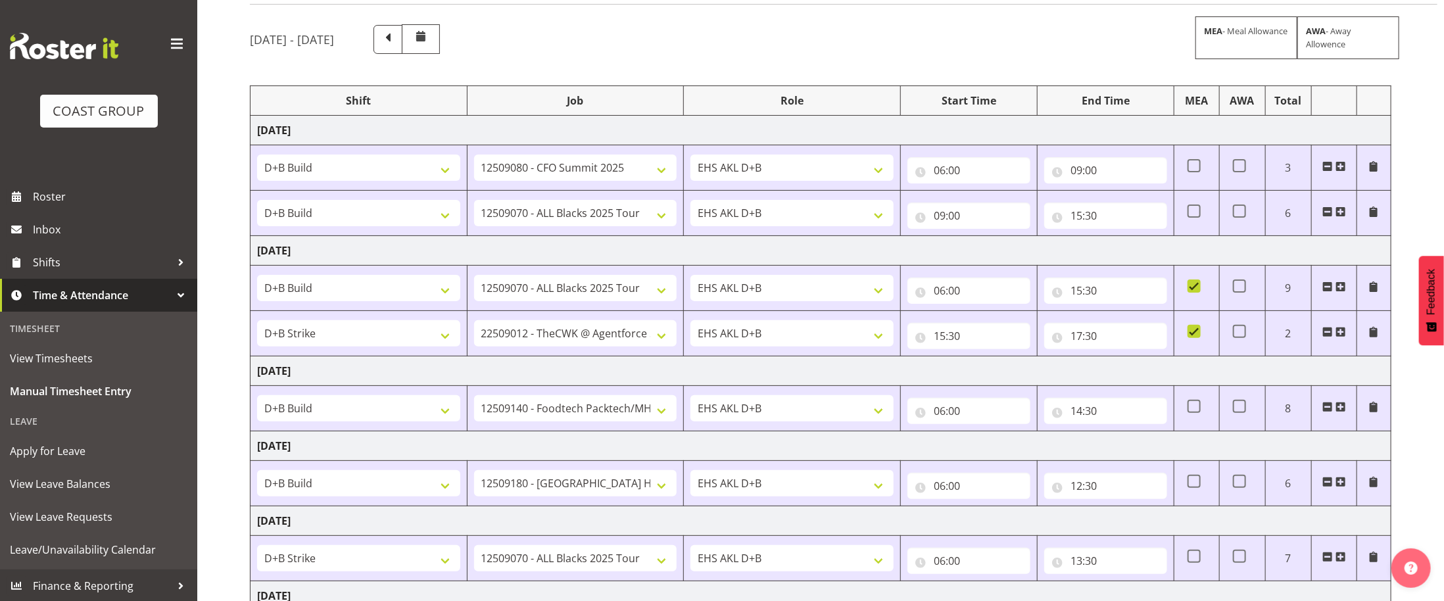
scroll to position [0, 0]
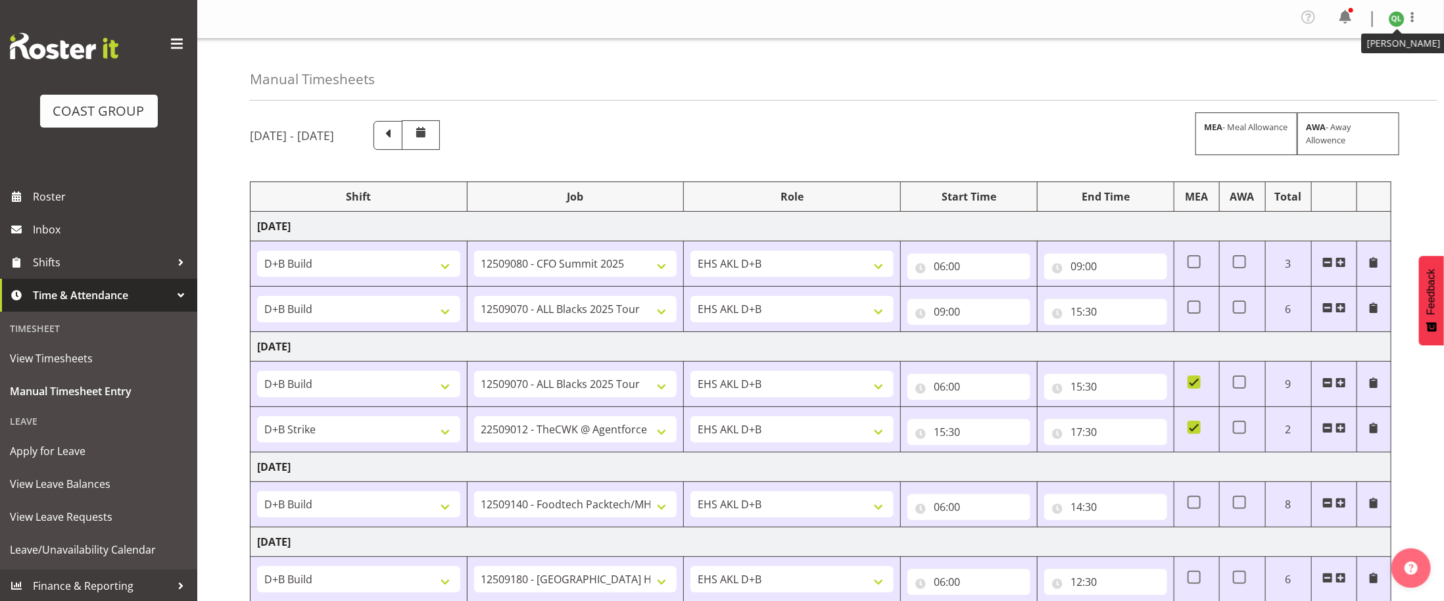
click at [1082, 20] on img at bounding box center [1396, 19] width 16 height 16
click at [1082, 74] on link "Log Out" at bounding box center [1357, 72] width 126 height 24
